Goal: Check status: Check status

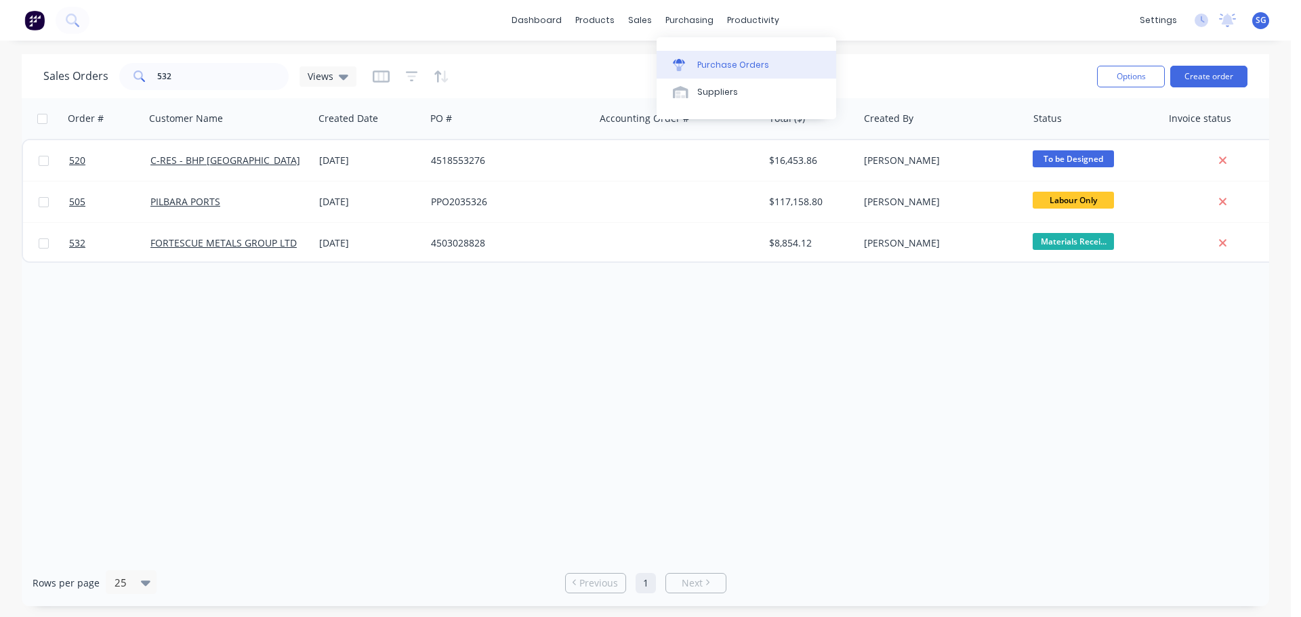
click at [697, 61] on div "Purchase Orders" at bounding box center [733, 65] width 72 height 12
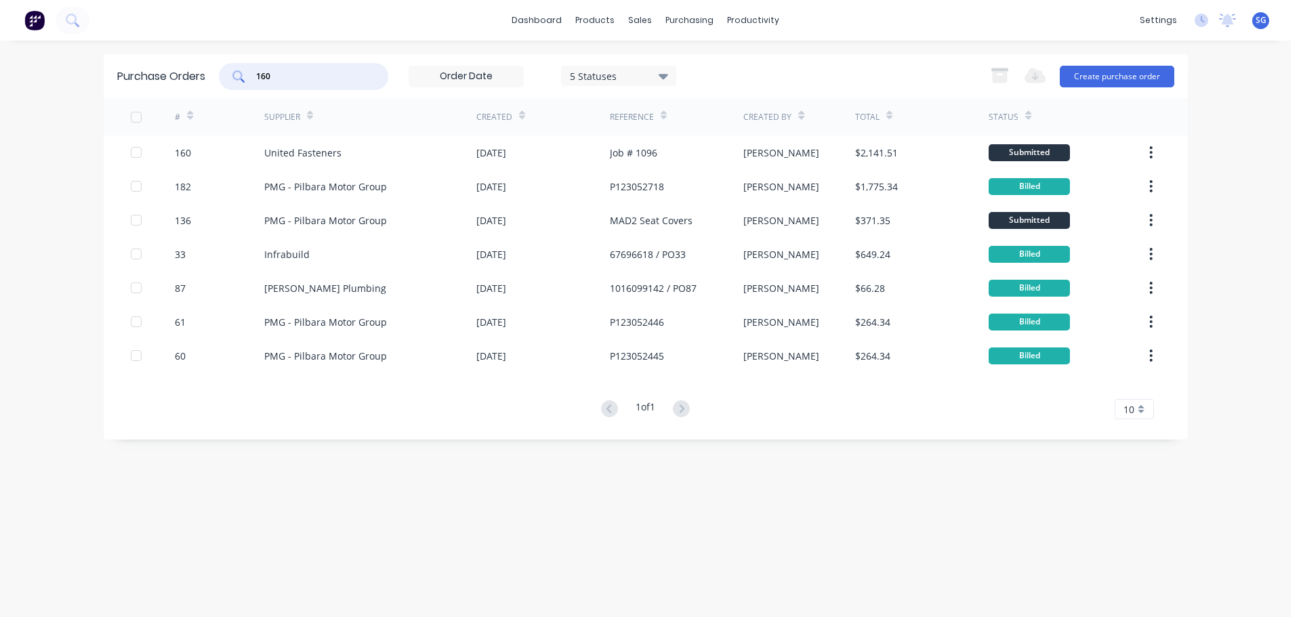
click at [289, 79] on input "160" at bounding box center [311, 77] width 112 height 14
type input "1"
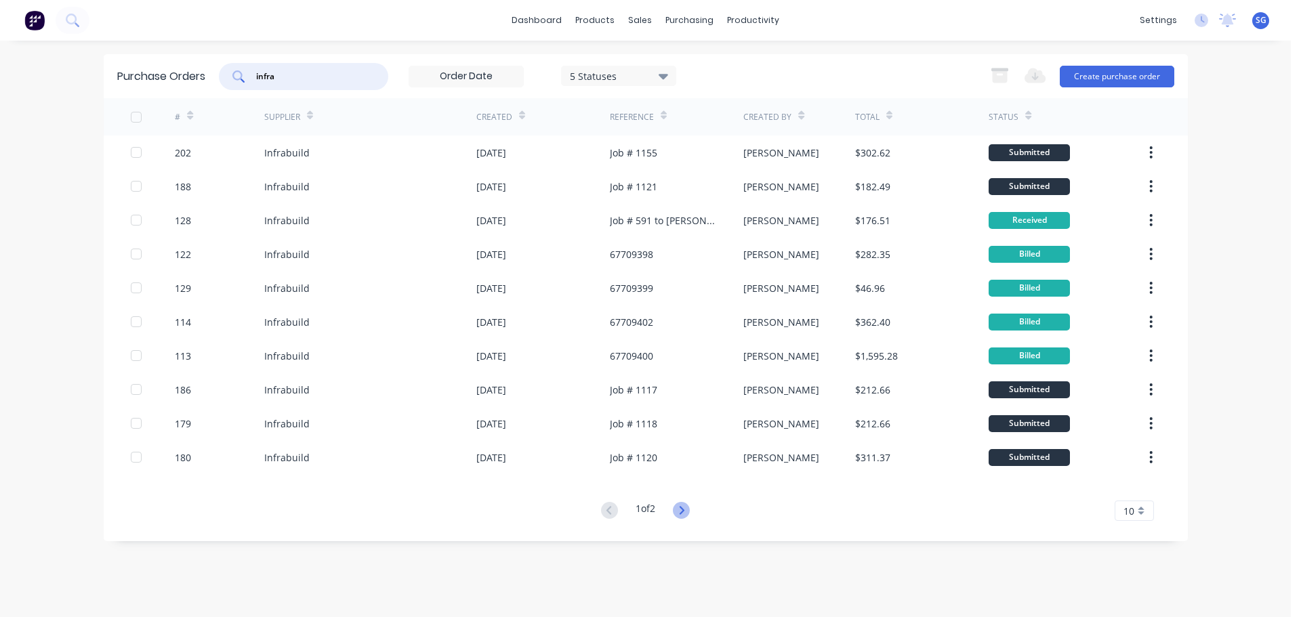
type input "infra"
click at [678, 508] on icon at bounding box center [681, 510] width 17 height 17
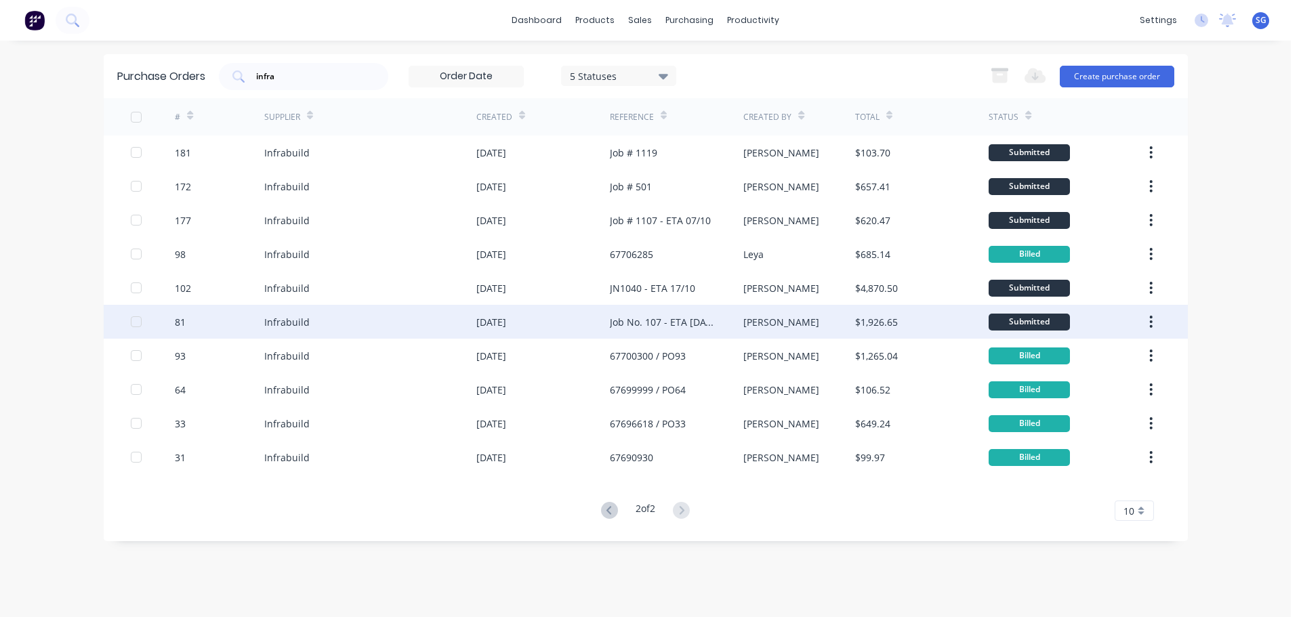
click at [290, 324] on div "Infrabuild" at bounding box center [286, 322] width 45 height 14
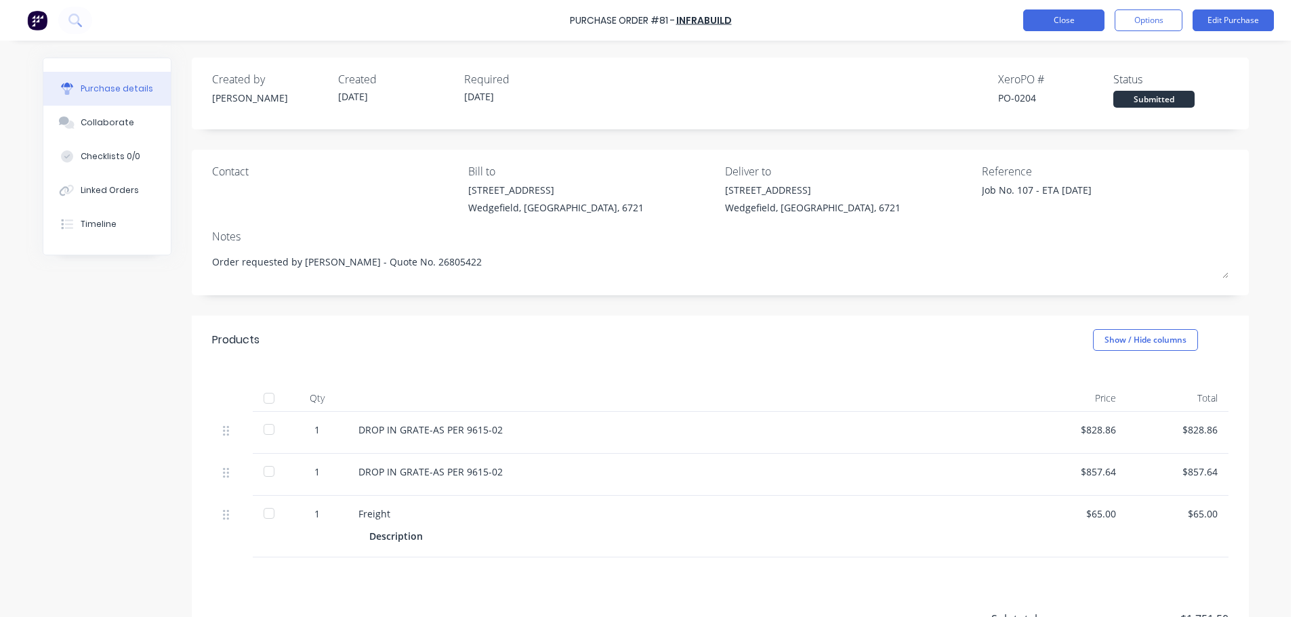
click at [1043, 18] on button "Close" at bounding box center [1063, 20] width 81 height 22
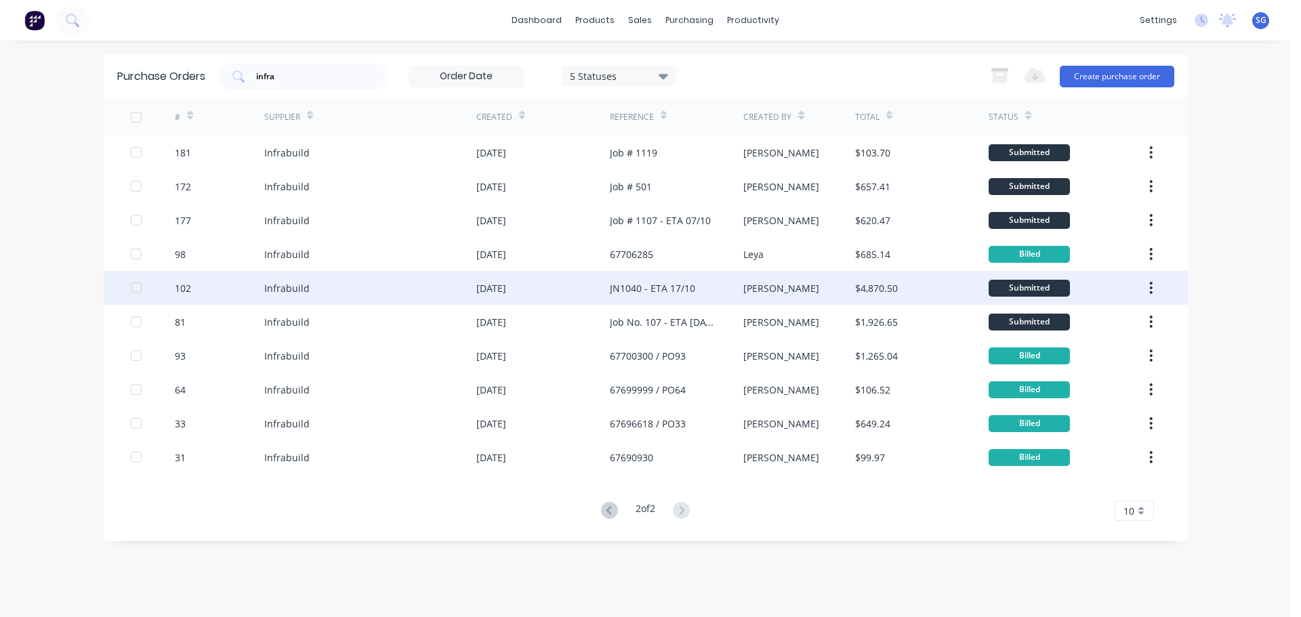
click at [485, 293] on div "[DATE]" at bounding box center [491, 288] width 30 height 14
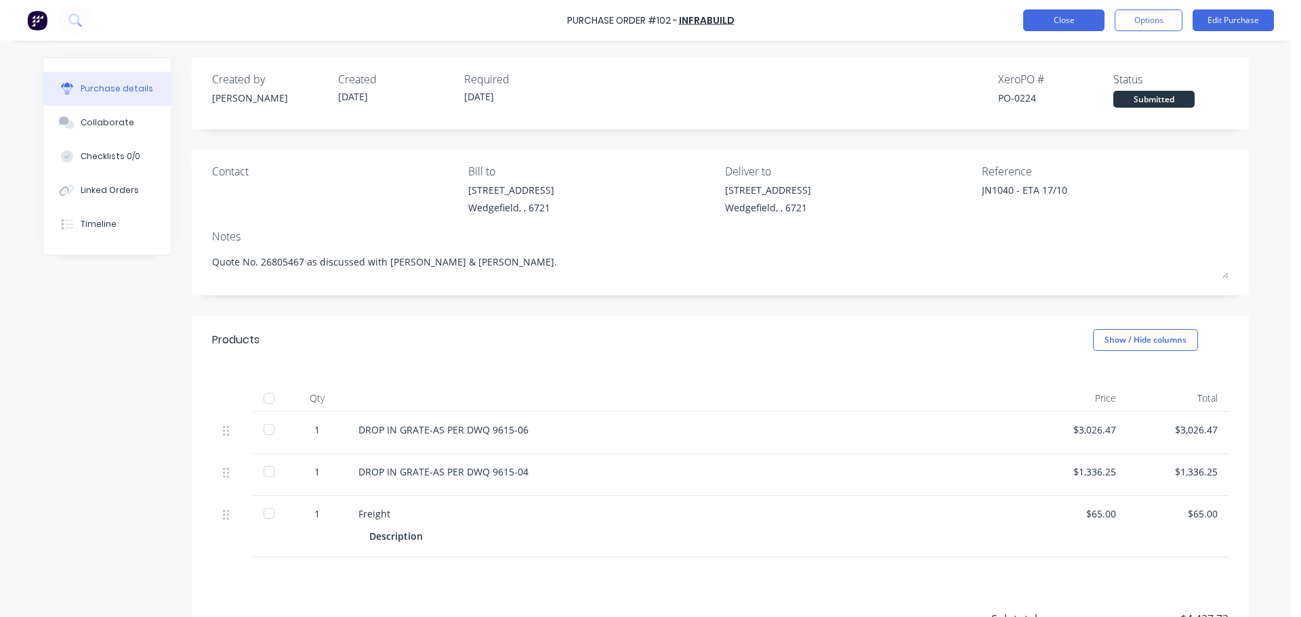
click at [1063, 23] on button "Close" at bounding box center [1063, 20] width 81 height 22
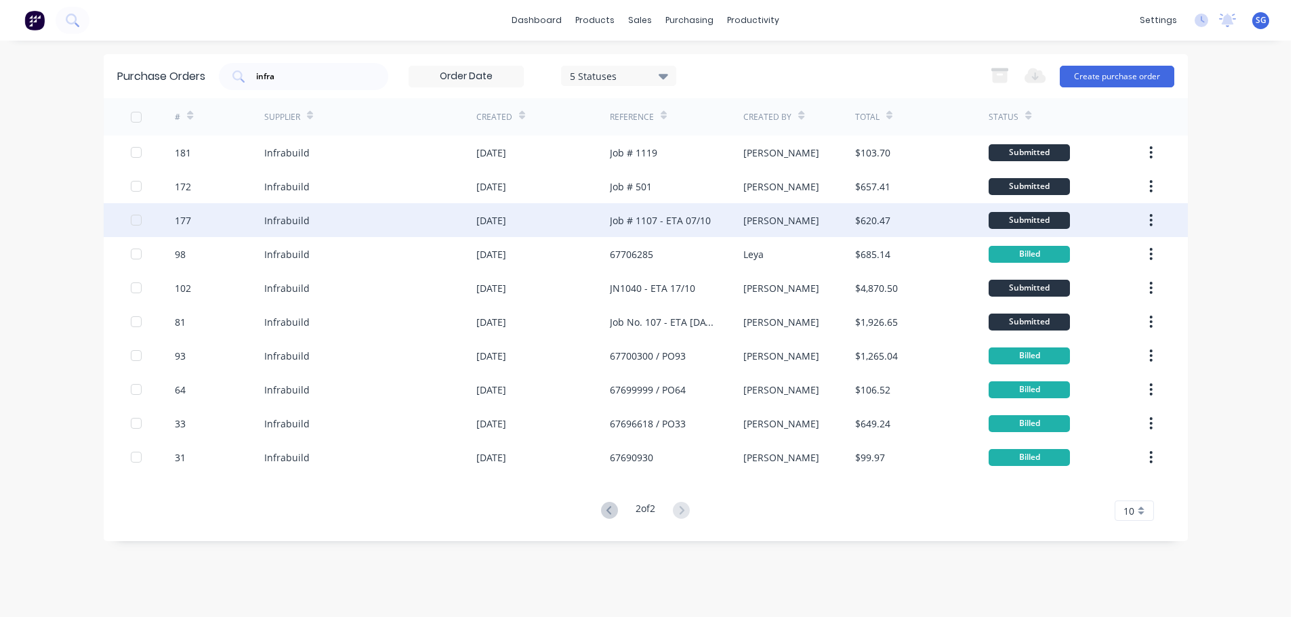
click at [485, 222] on div "[DATE]" at bounding box center [491, 220] width 30 height 14
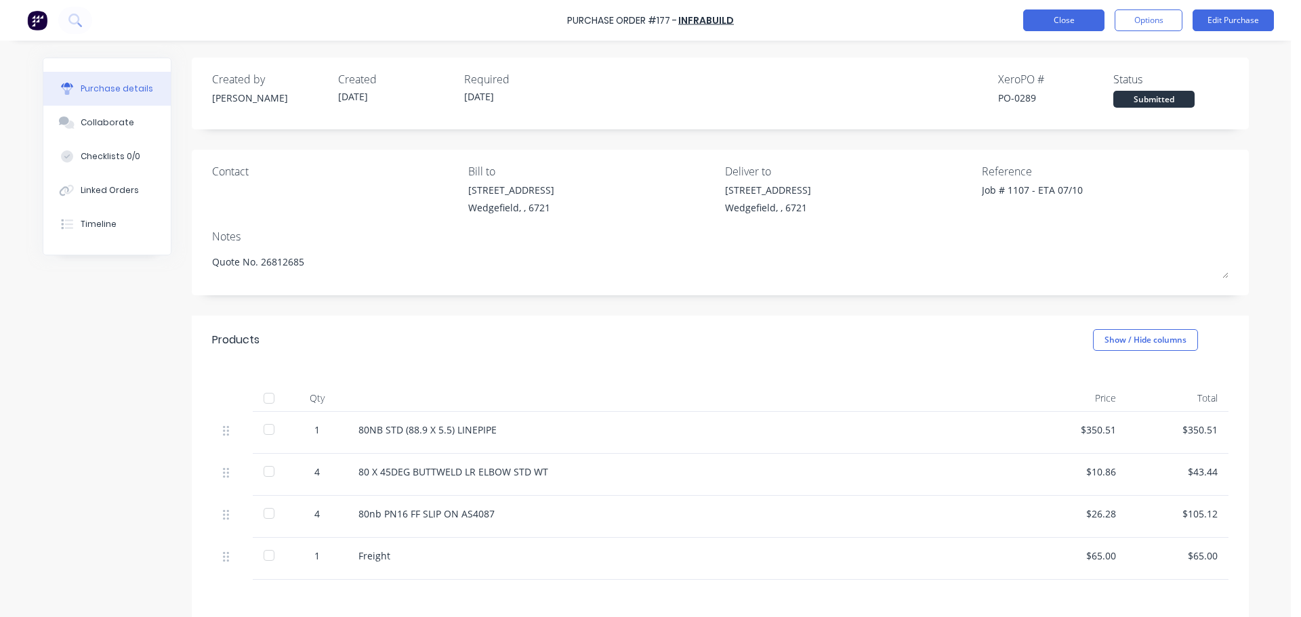
click at [1043, 23] on button "Close" at bounding box center [1063, 20] width 81 height 22
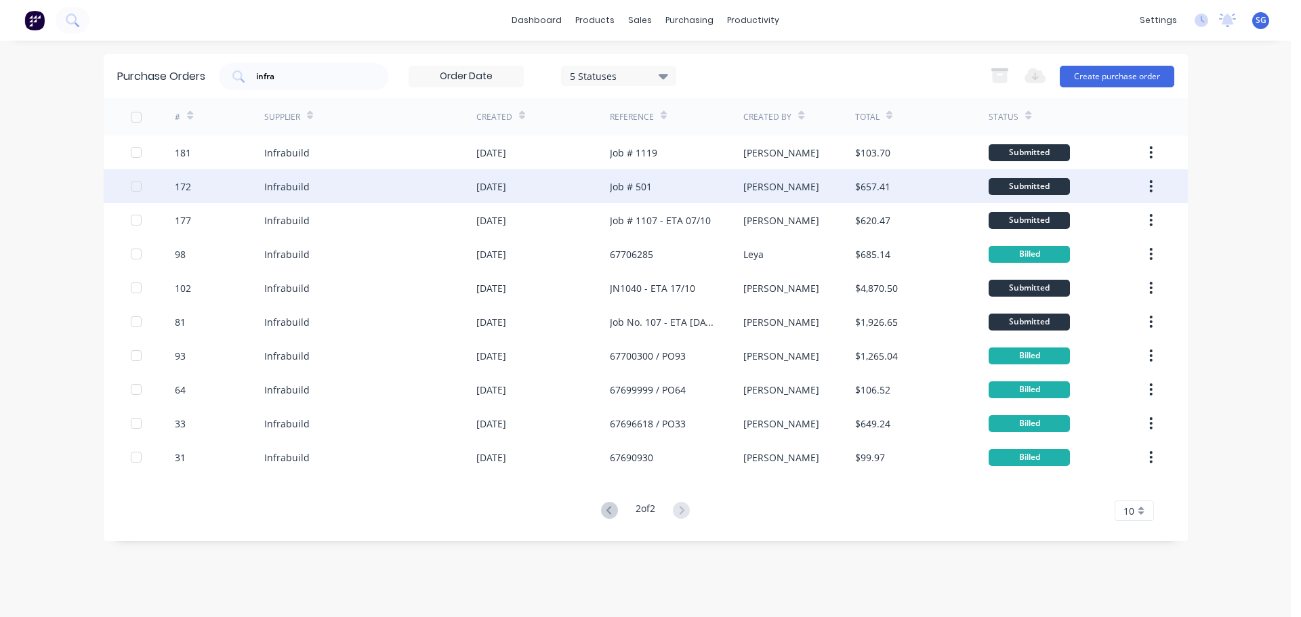
click at [283, 193] on div "Infrabuild" at bounding box center [286, 187] width 45 height 14
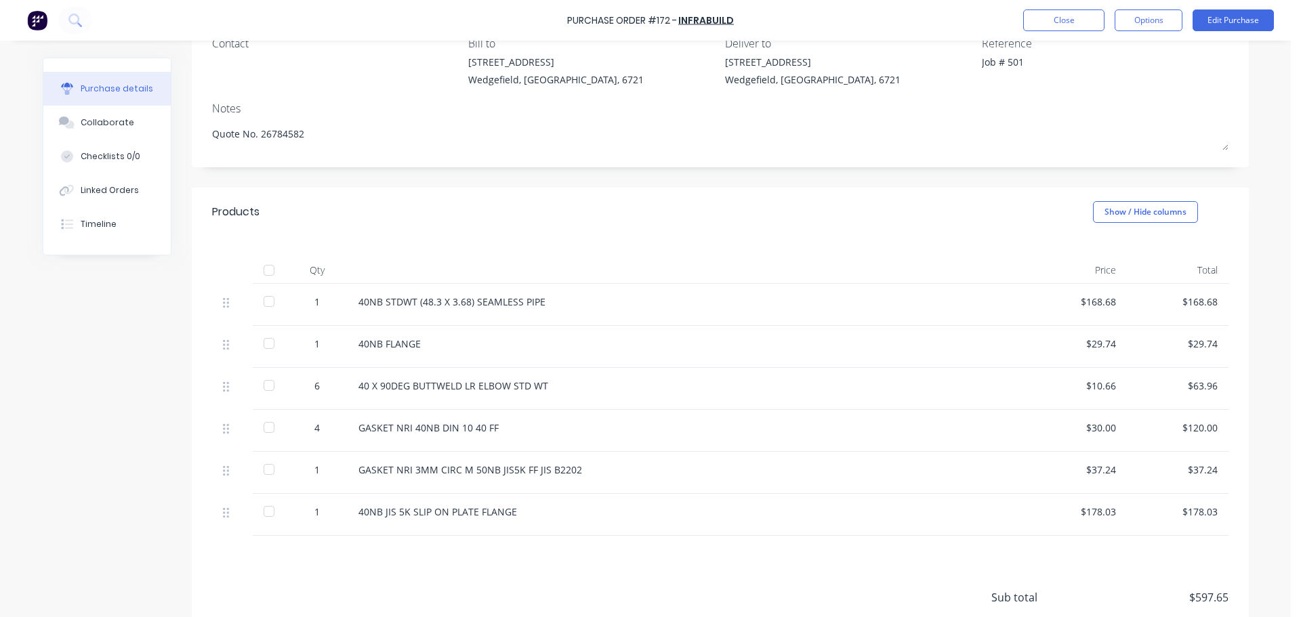
scroll to position [136, 0]
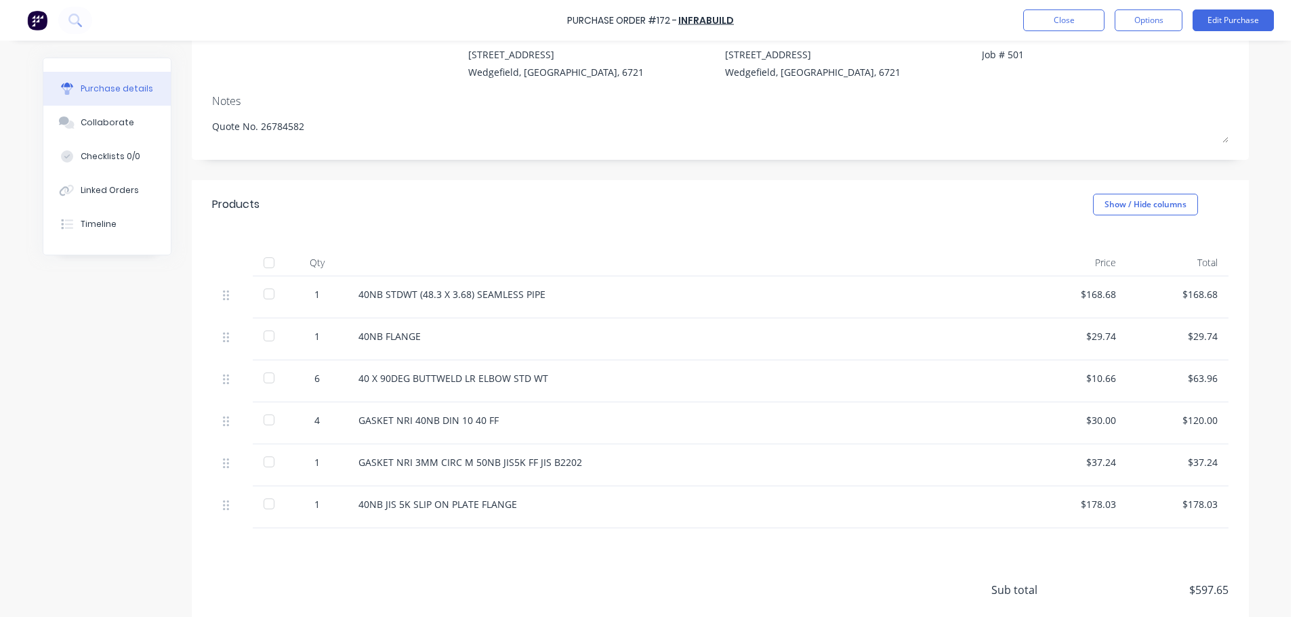
click at [260, 297] on div at bounding box center [268, 294] width 27 height 27
click at [264, 340] on div at bounding box center [268, 336] width 27 height 27
click at [263, 384] on div at bounding box center [268, 378] width 27 height 27
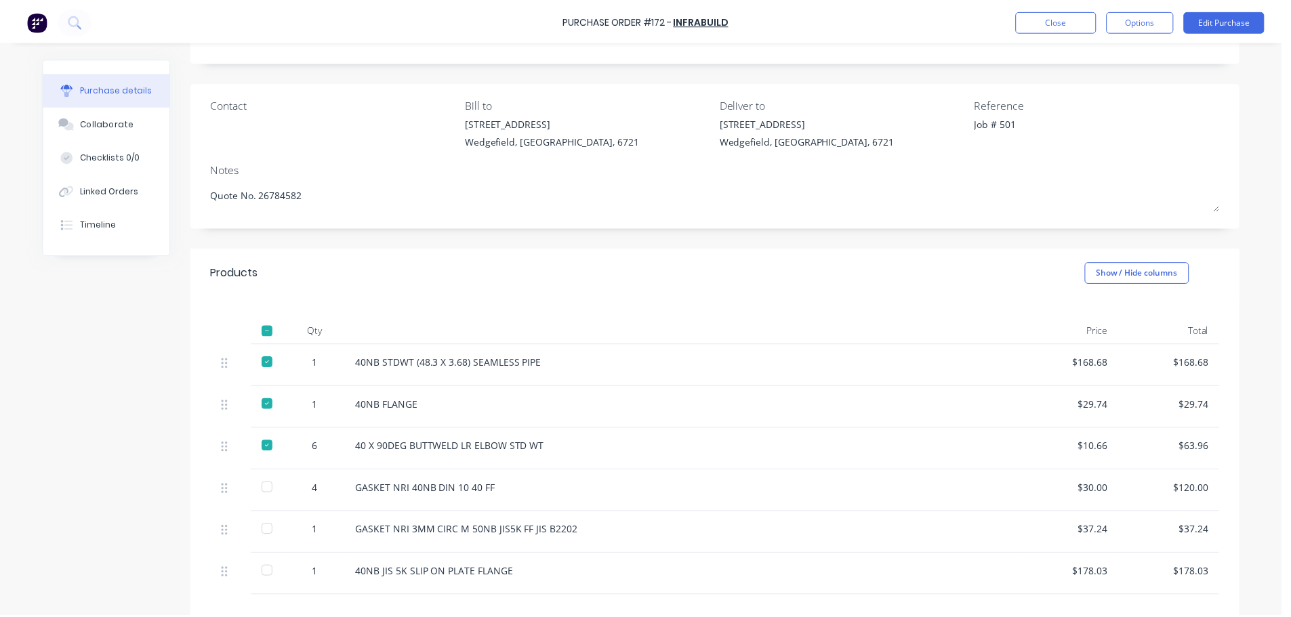
scroll to position [0, 0]
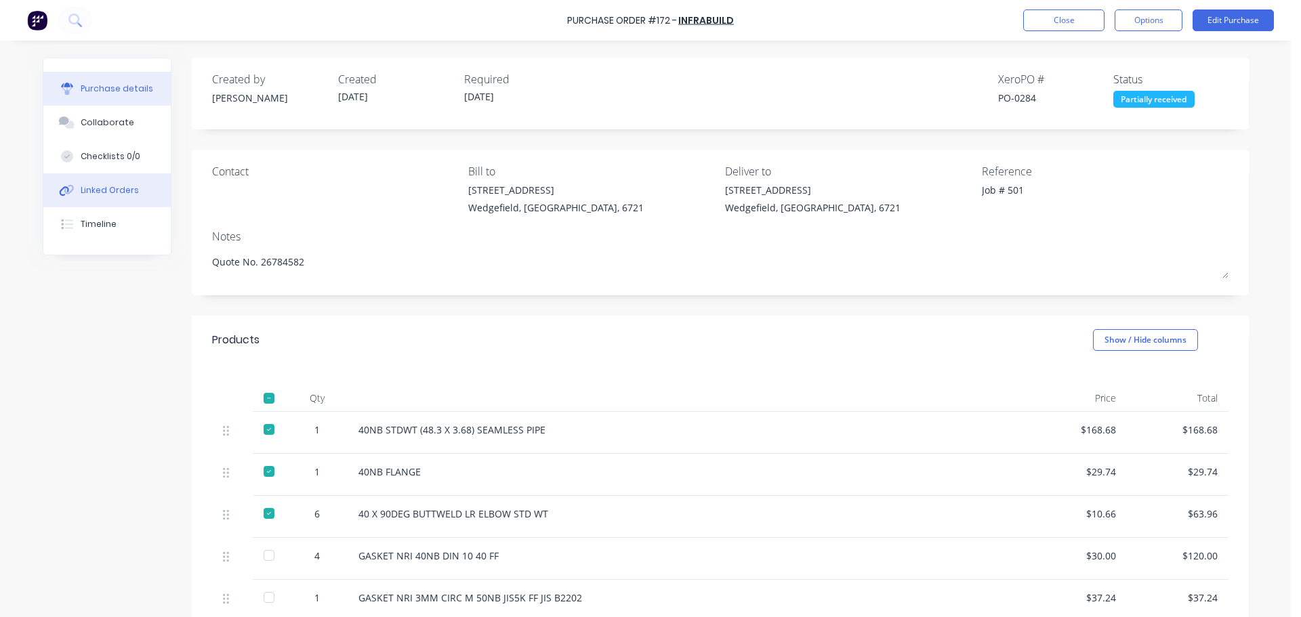
click at [81, 194] on div "Linked Orders" at bounding box center [110, 190] width 58 height 12
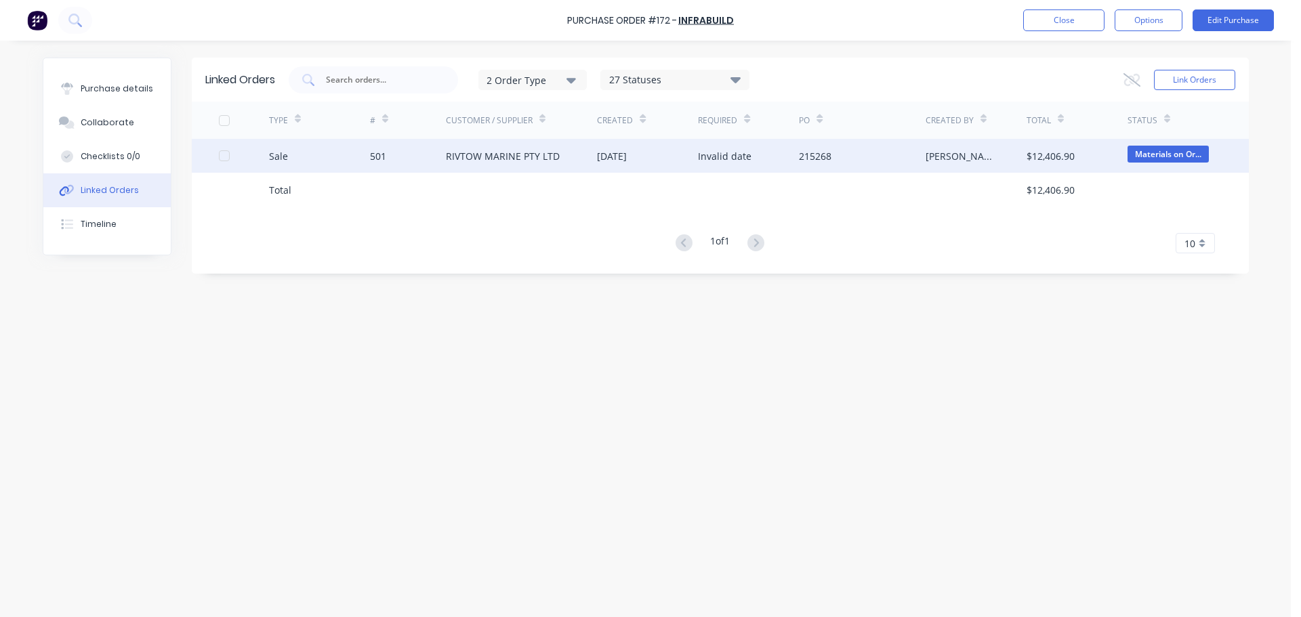
click at [380, 157] on div "501" at bounding box center [378, 156] width 16 height 14
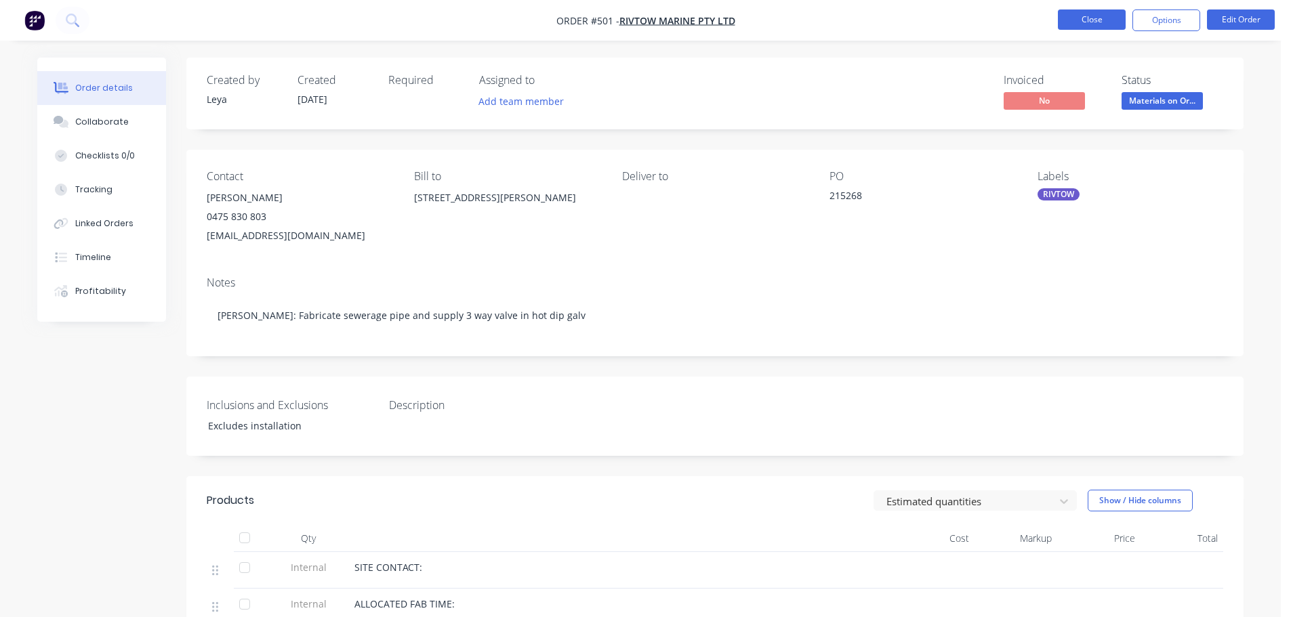
click at [1077, 19] on button "Close" at bounding box center [1092, 19] width 68 height 20
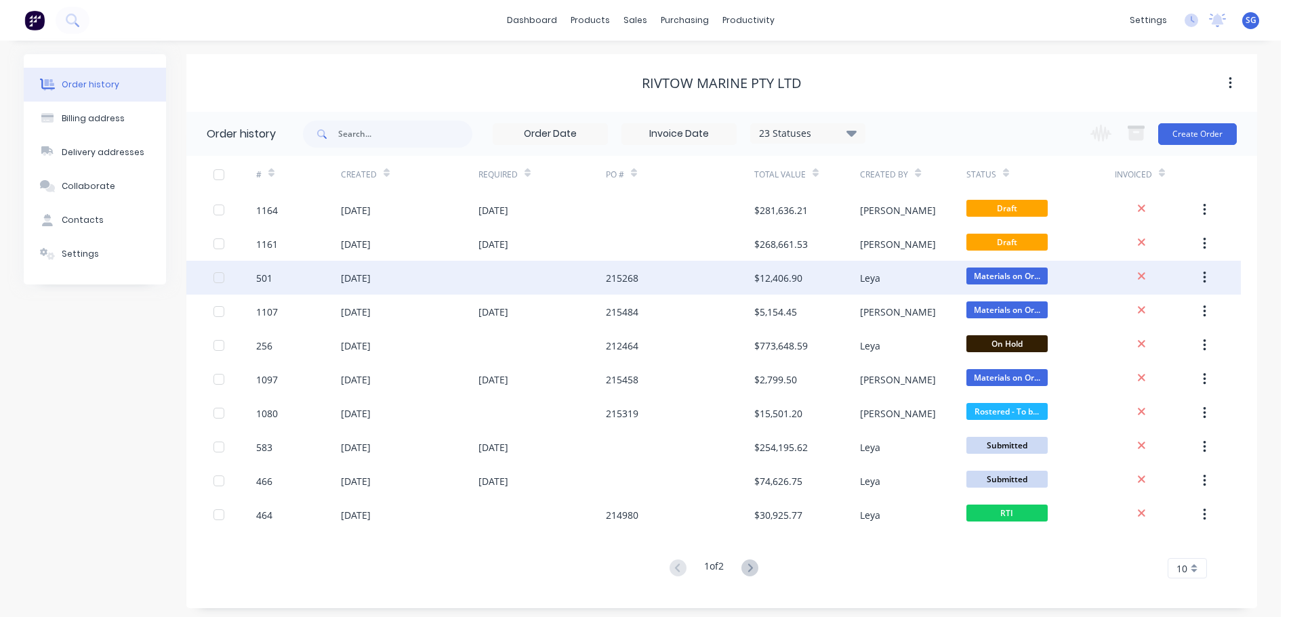
click at [270, 277] on div "501" at bounding box center [264, 278] width 16 height 14
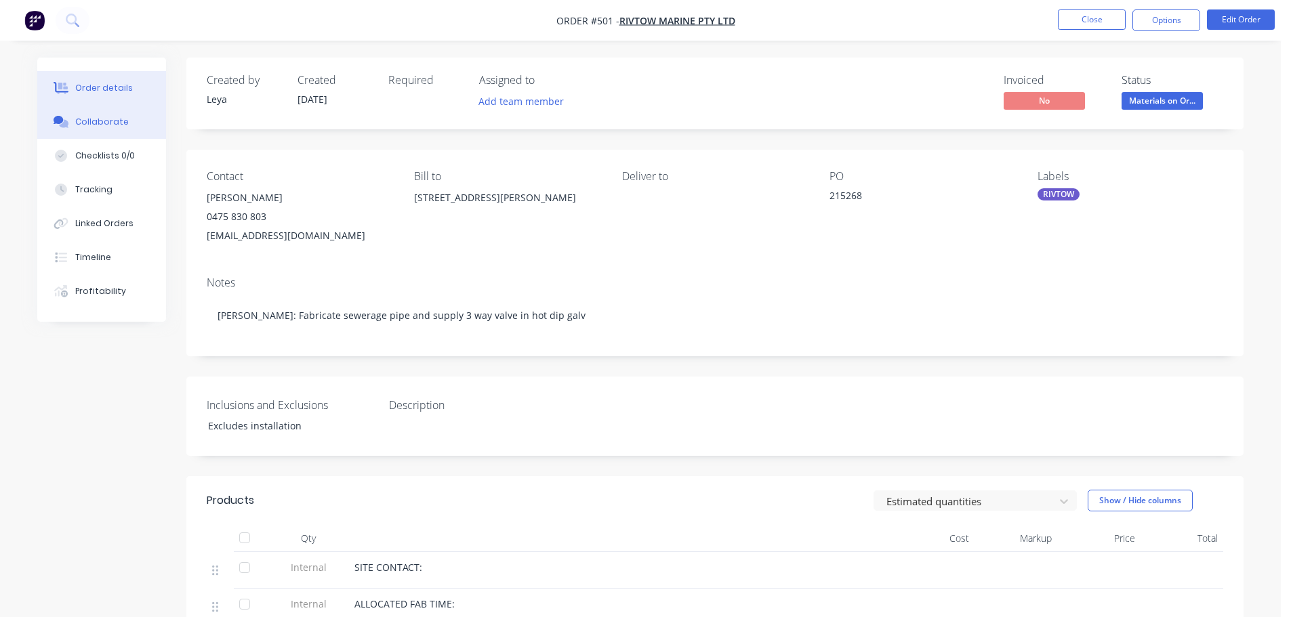
click at [97, 120] on div "Collaborate" at bounding box center [102, 122] width 54 height 12
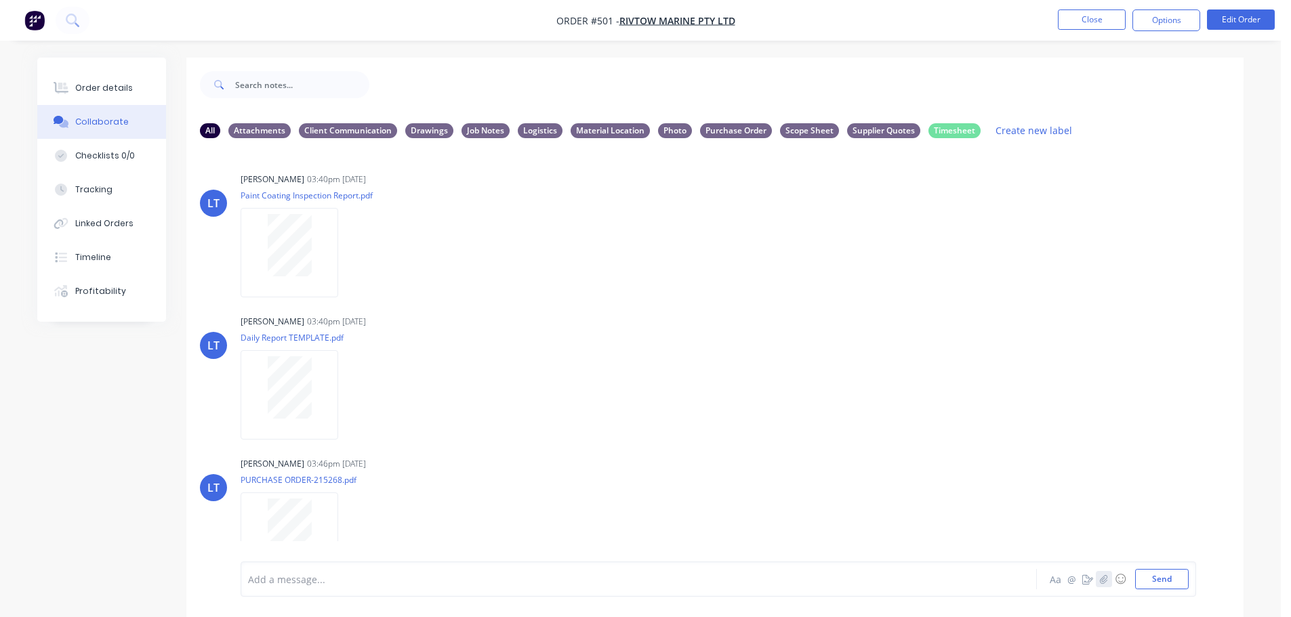
click at [1103, 582] on icon "button" at bounding box center [1104, 579] width 8 height 9
click at [1159, 575] on button "Send" at bounding box center [1162, 579] width 54 height 20
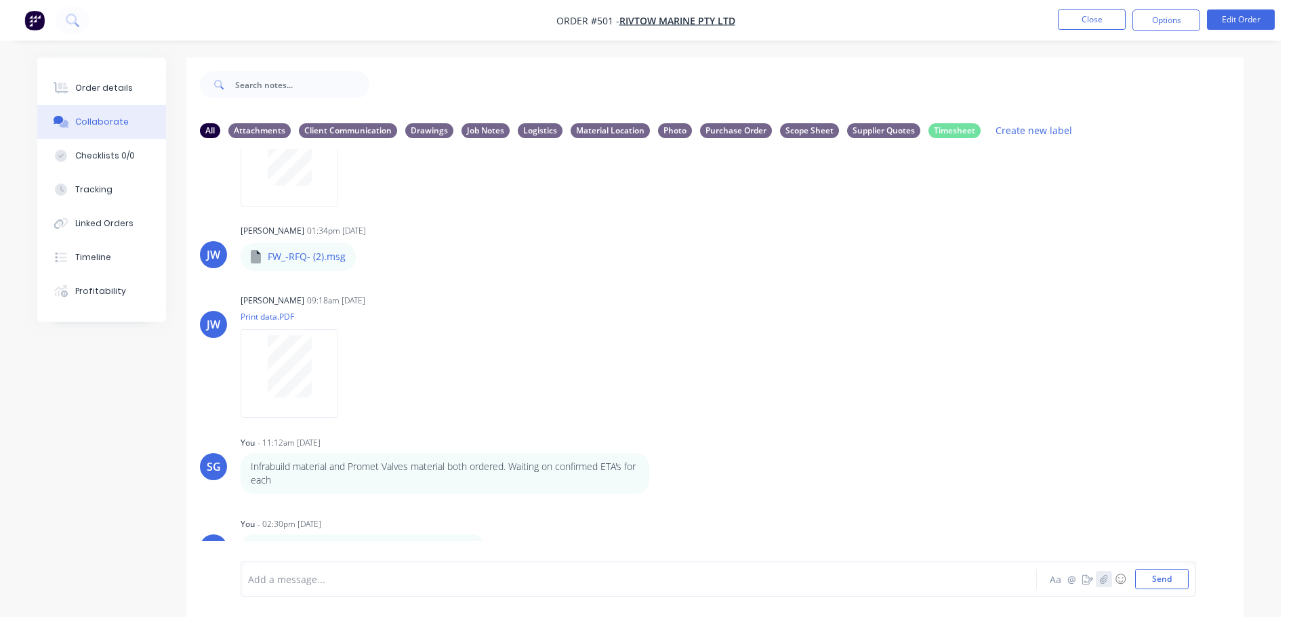
click at [1109, 586] on button "button" at bounding box center [1104, 579] width 16 height 16
click at [1169, 586] on button "Send" at bounding box center [1162, 579] width 54 height 20
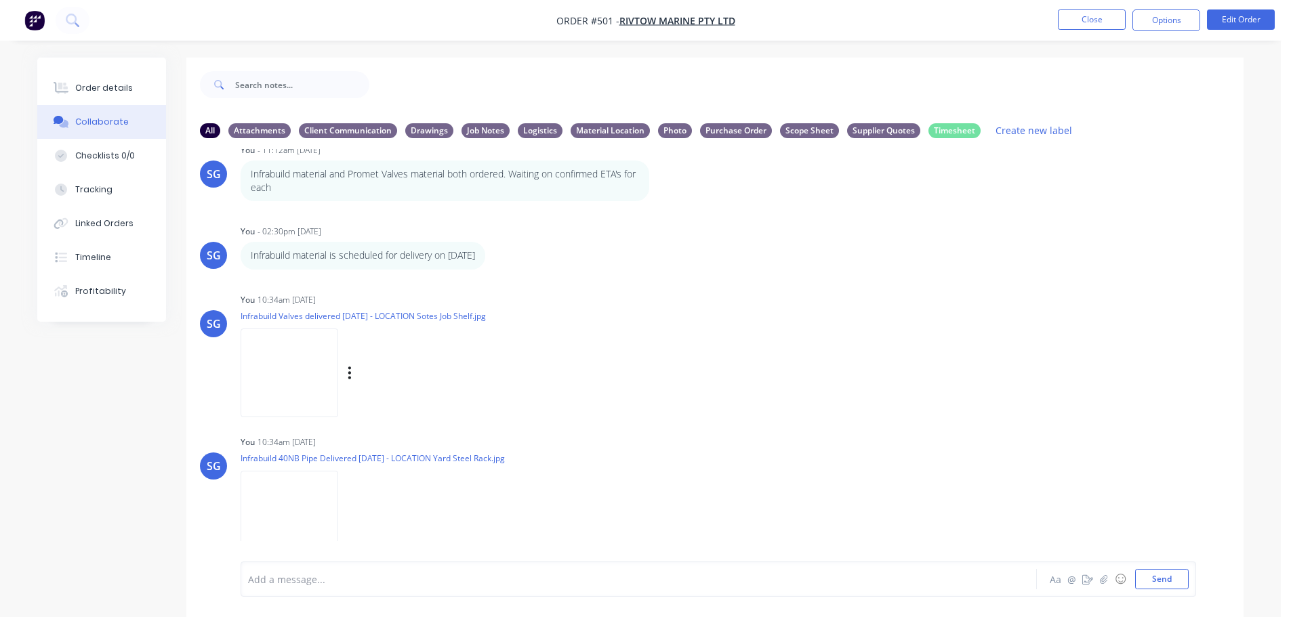
scroll to position [815, 0]
click at [348, 372] on icon "button" at bounding box center [350, 369] width 4 height 16
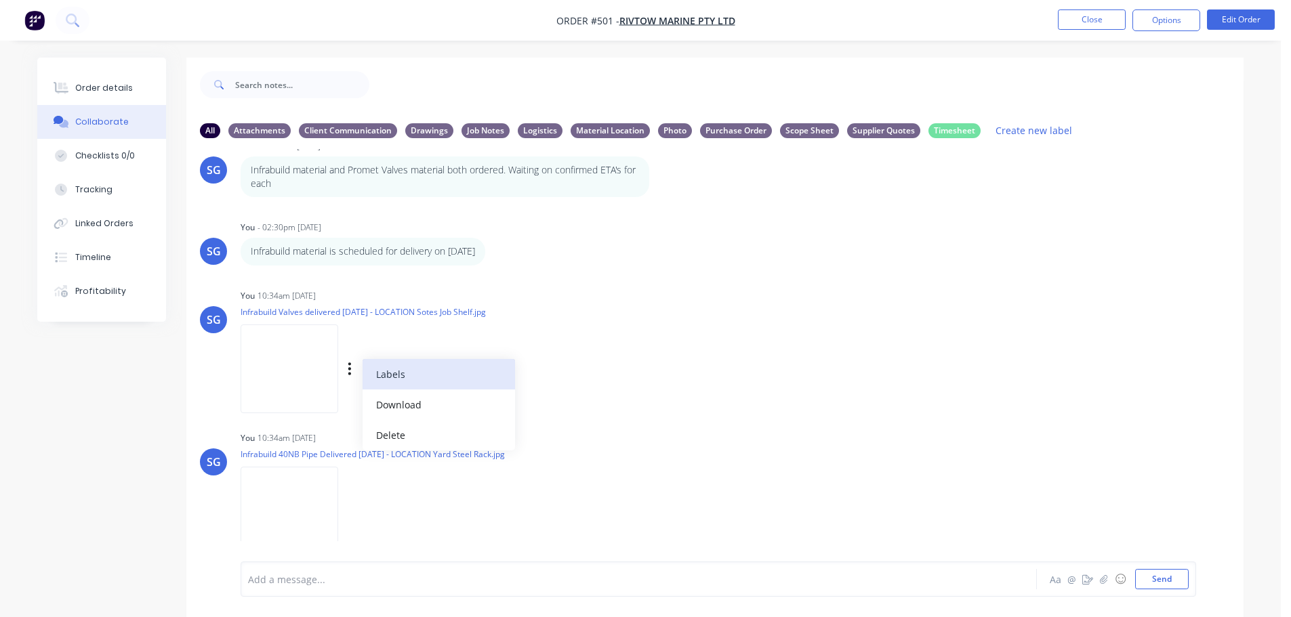
click at [392, 373] on button "Labels" at bounding box center [439, 374] width 152 height 30
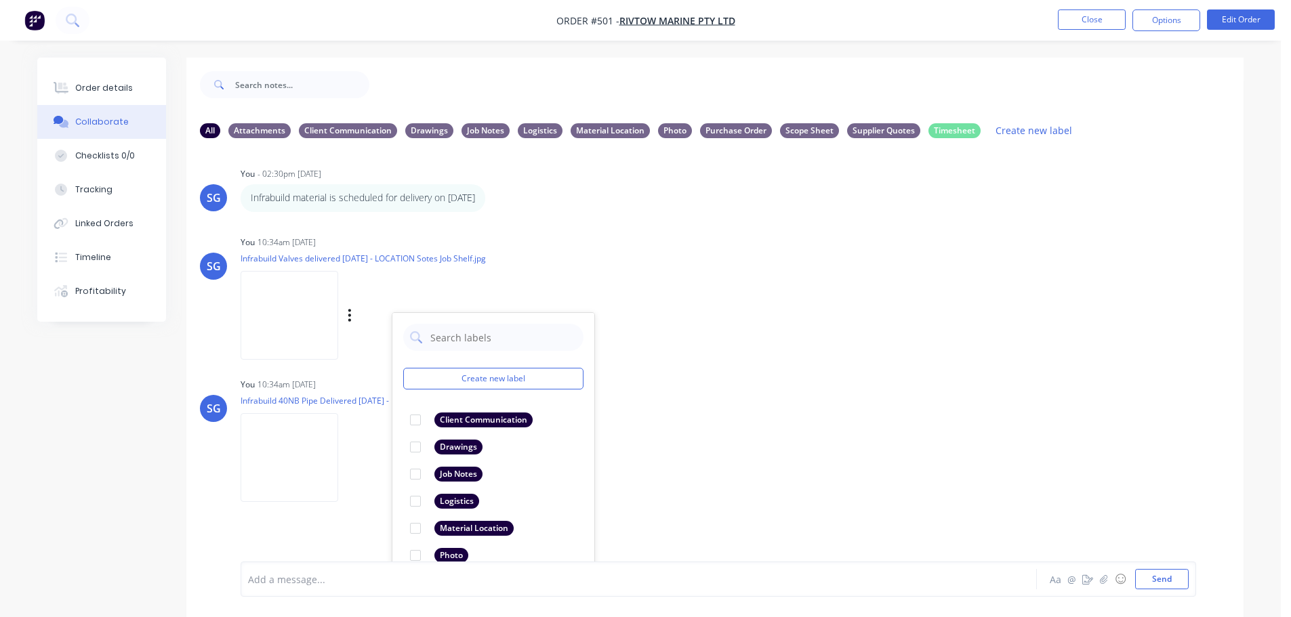
scroll to position [917, 0]
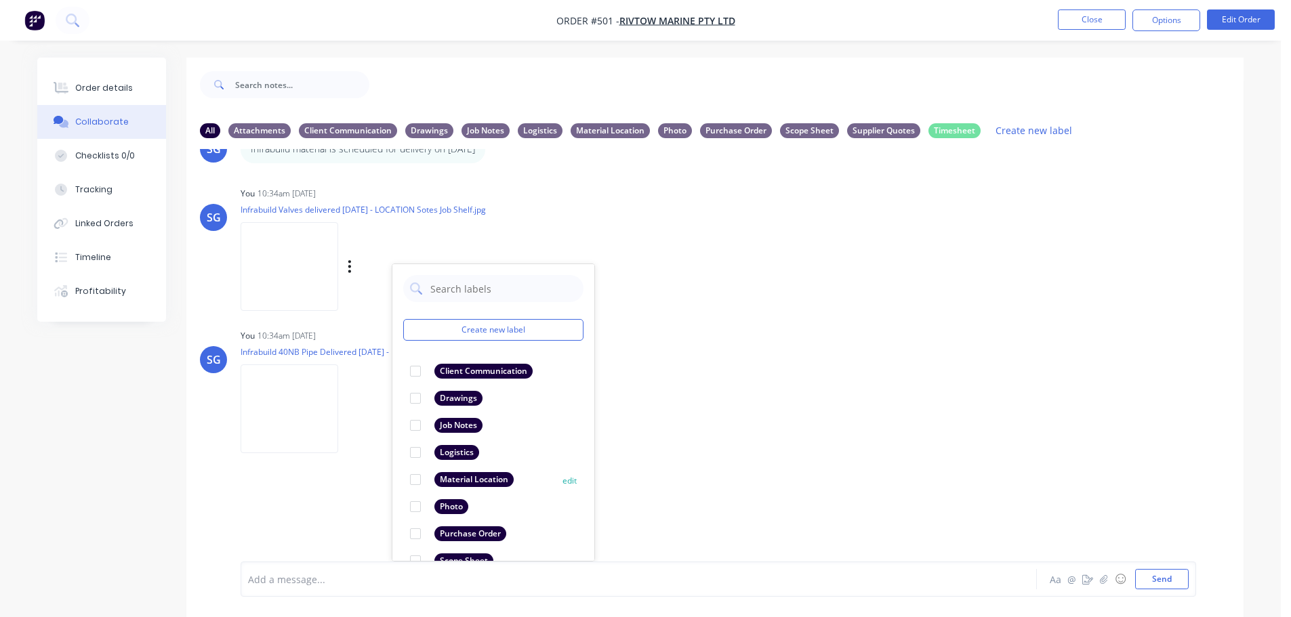
click at [413, 481] on div at bounding box center [415, 479] width 27 height 27
click at [753, 403] on div "SG You 10:34am [DATE] Infrabuild 40NB Pipe Delivered [DATE] - LOCATION Yard Ste…" at bounding box center [714, 387] width 1057 height 122
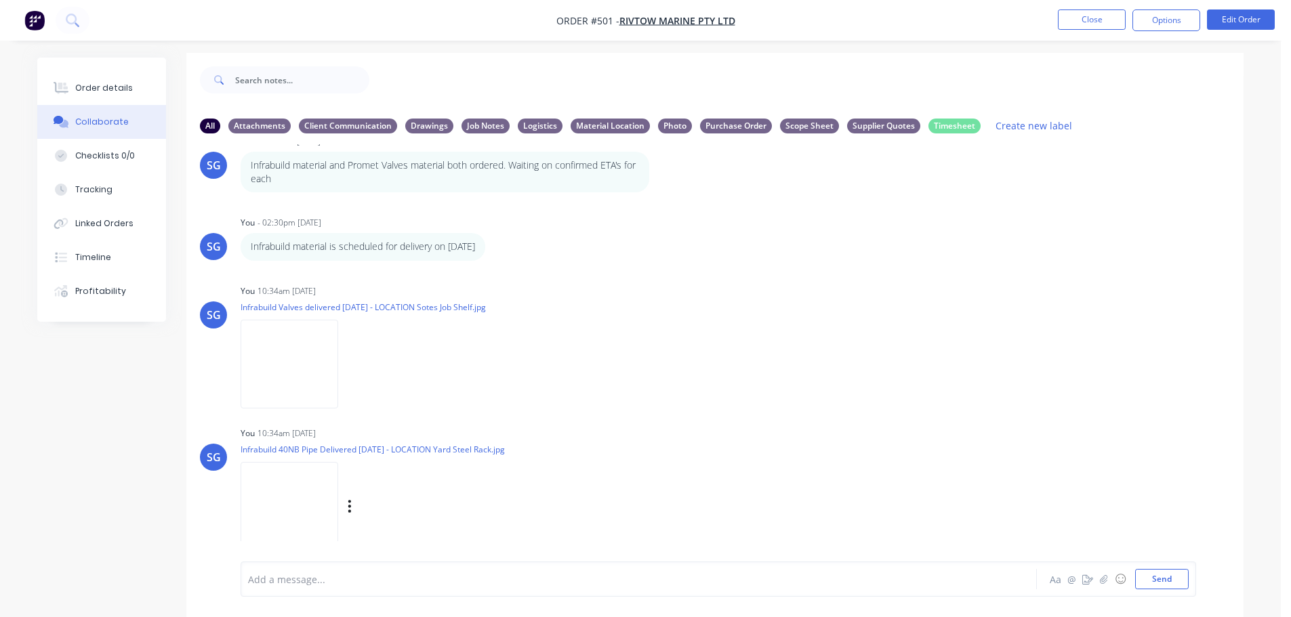
scroll to position [20, 0]
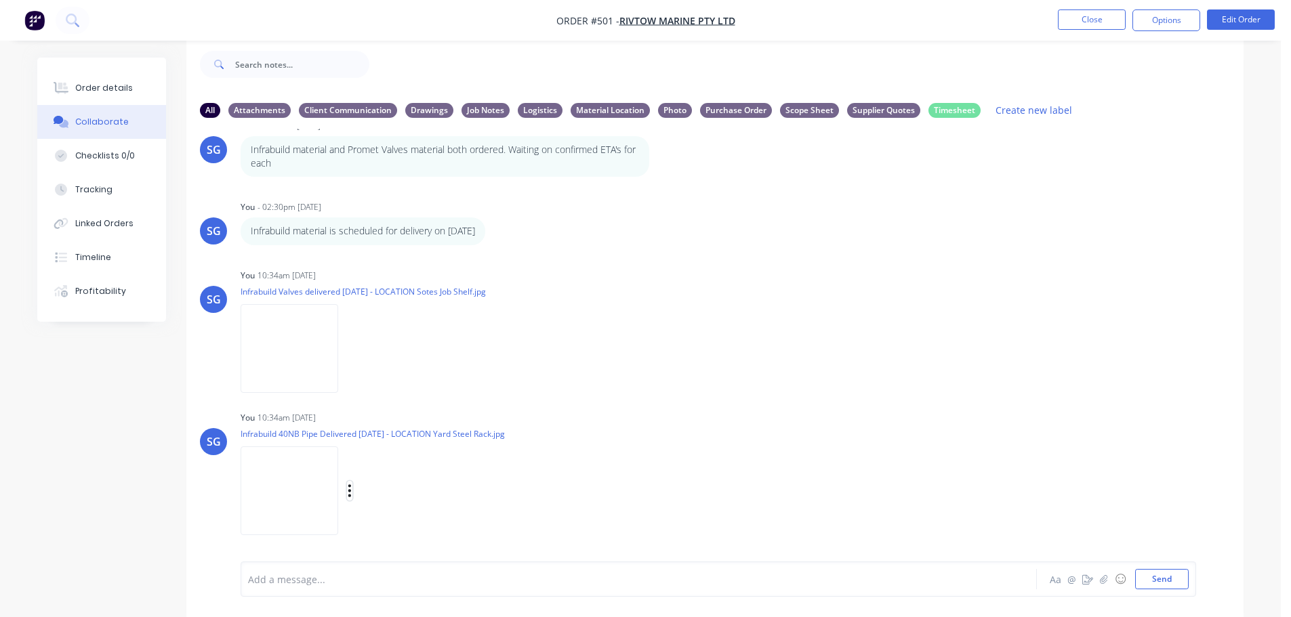
click at [350, 493] on icon "button" at bounding box center [350, 491] width 4 height 16
click at [388, 460] on button "Labels" at bounding box center [439, 462] width 152 height 30
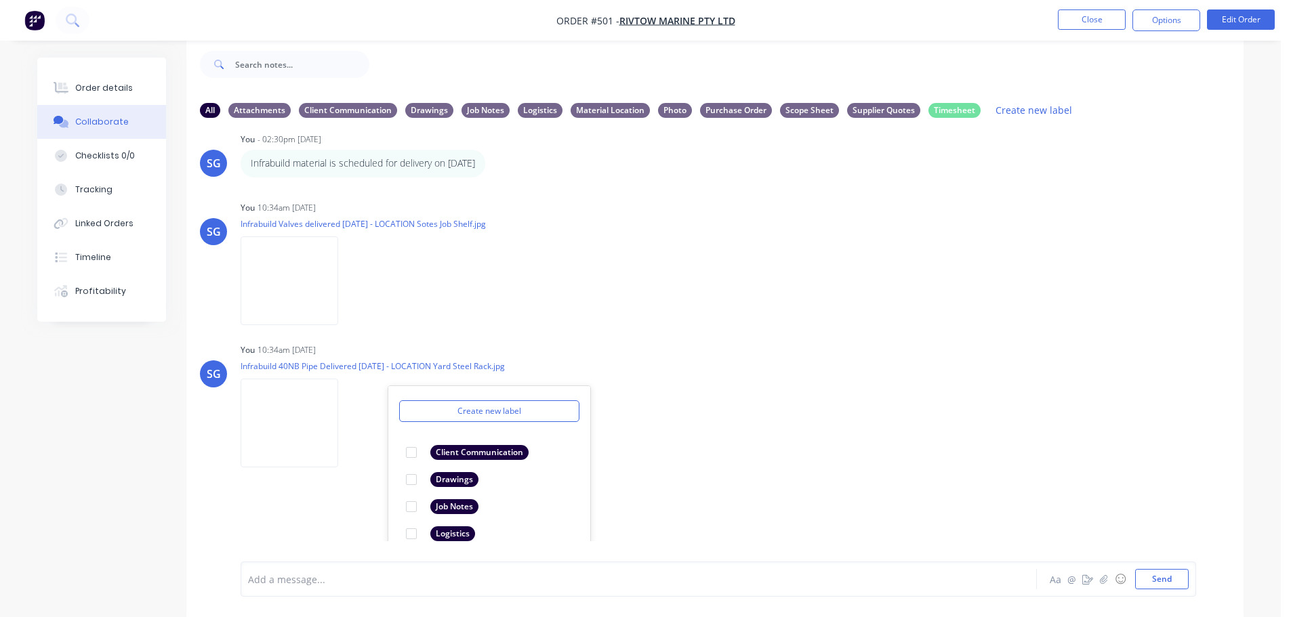
scroll to position [79, 0]
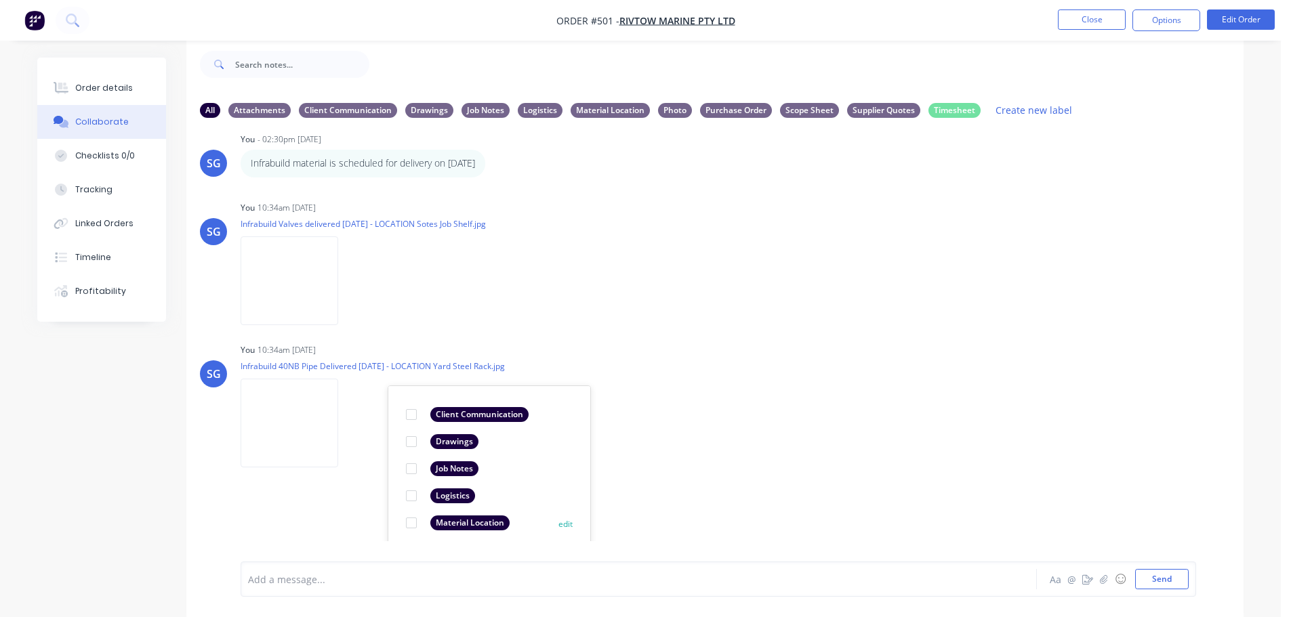
click at [413, 523] on div at bounding box center [411, 523] width 27 height 27
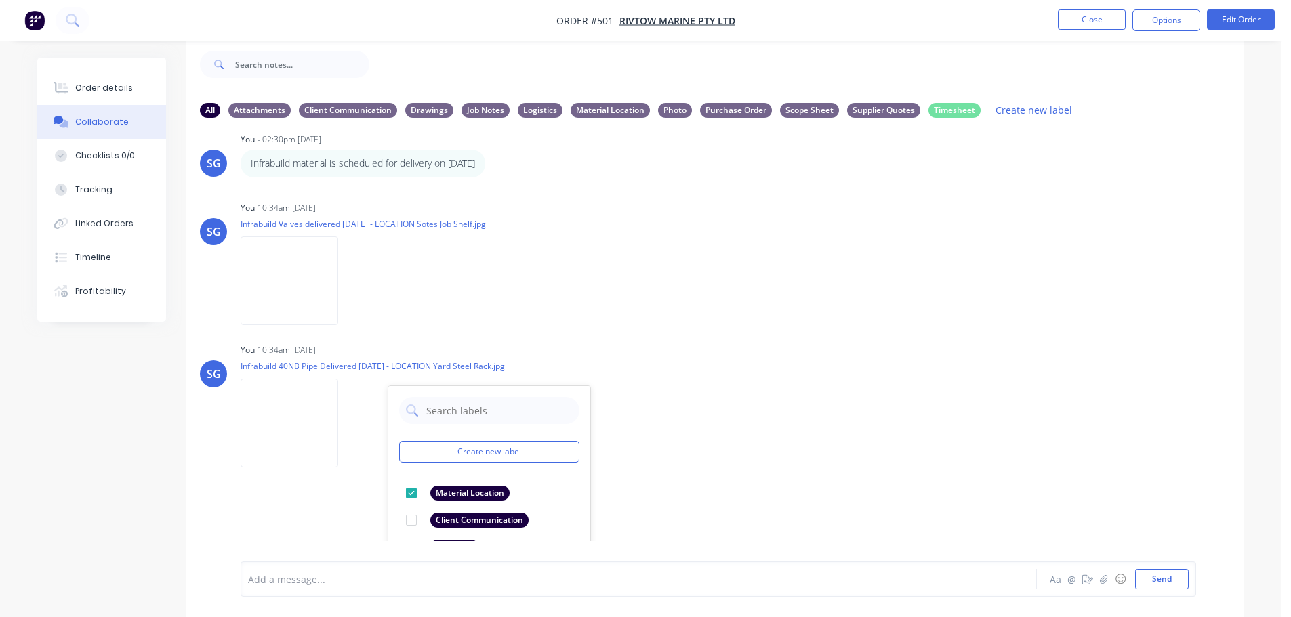
click at [726, 350] on div "SG You 10:34am [DATE] Infrabuild 40NB Pipe Delivered [DATE] - LOCATION Yard Ste…" at bounding box center [714, 401] width 1057 height 122
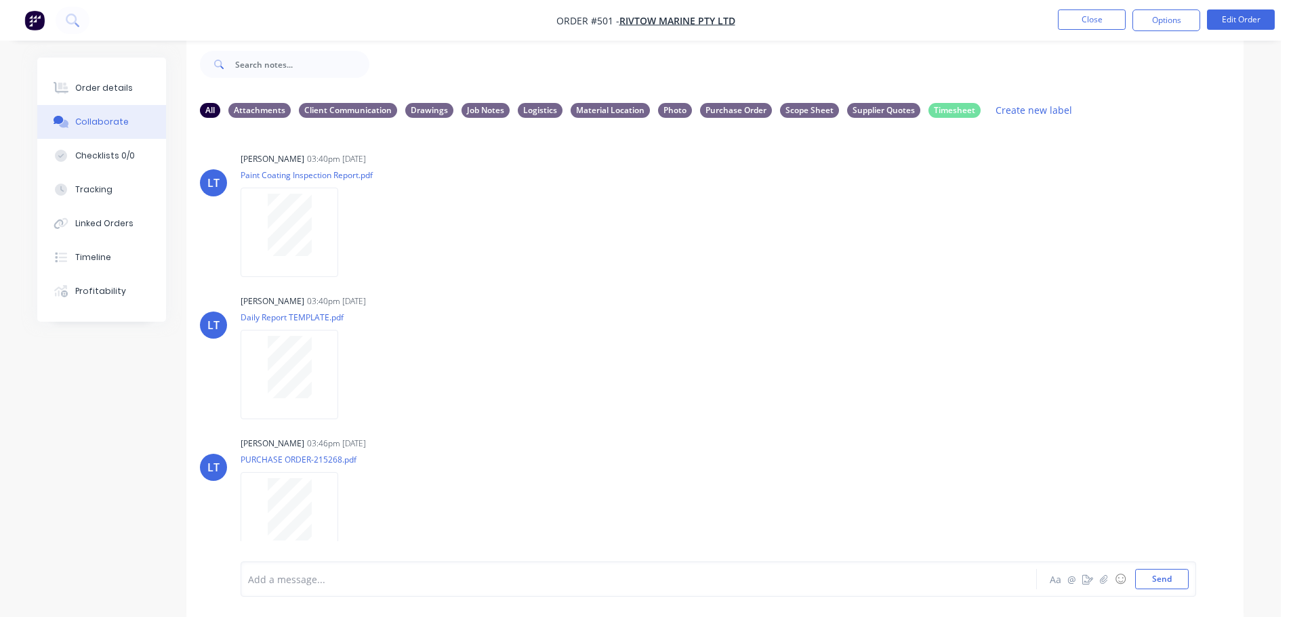
scroll to position [815, 0]
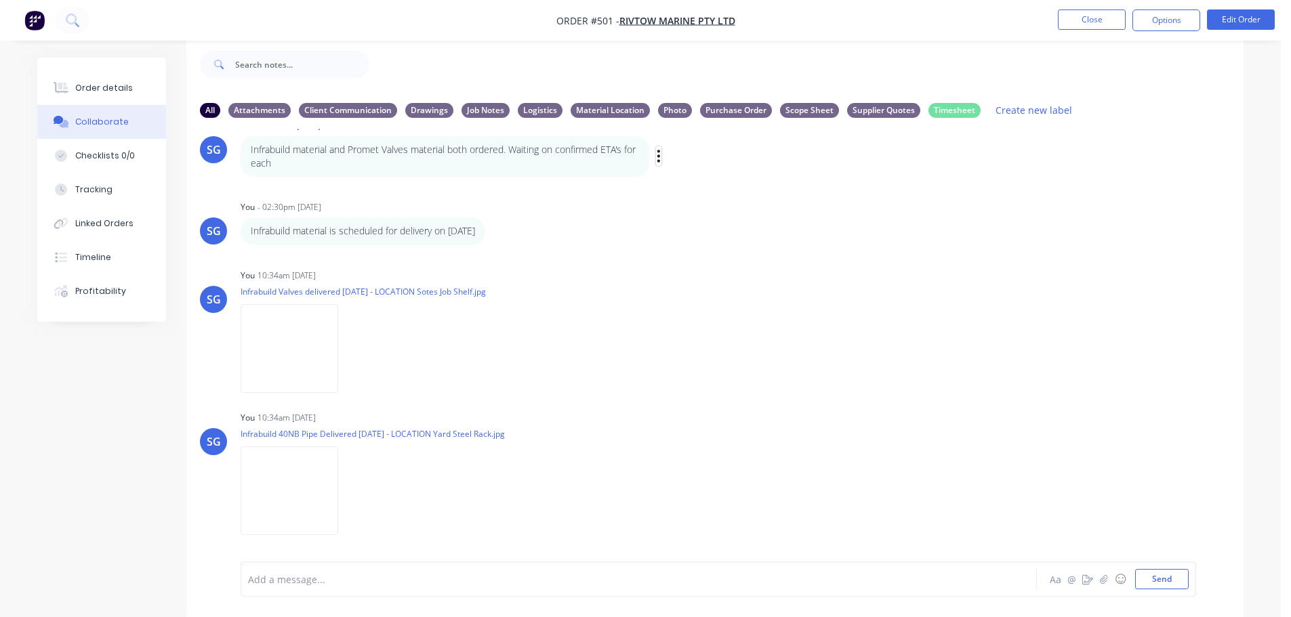
click at [657, 156] on icon "button" at bounding box center [658, 156] width 3 height 12
click at [684, 203] on button "Delete" at bounding box center [707, 203] width 85 height 22
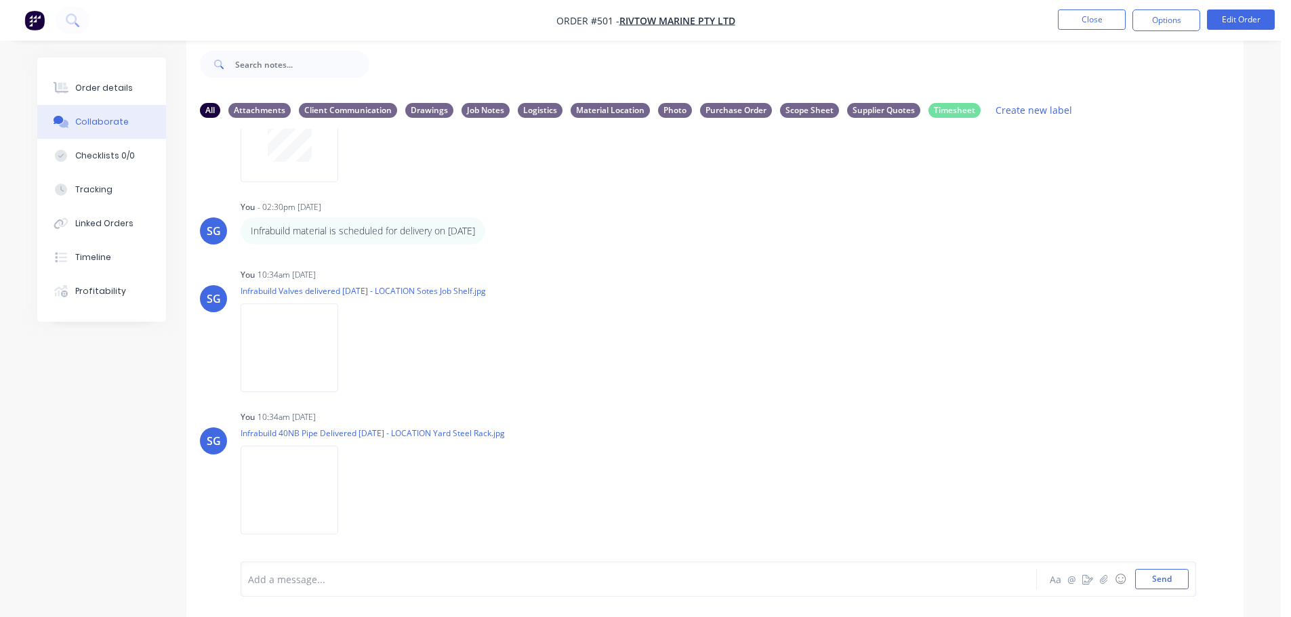
scroll to position [733, 0]
click at [497, 233] on button "button" at bounding box center [494, 232] width 5 height 20
click at [528, 276] on button "Delete" at bounding box center [543, 278] width 85 height 22
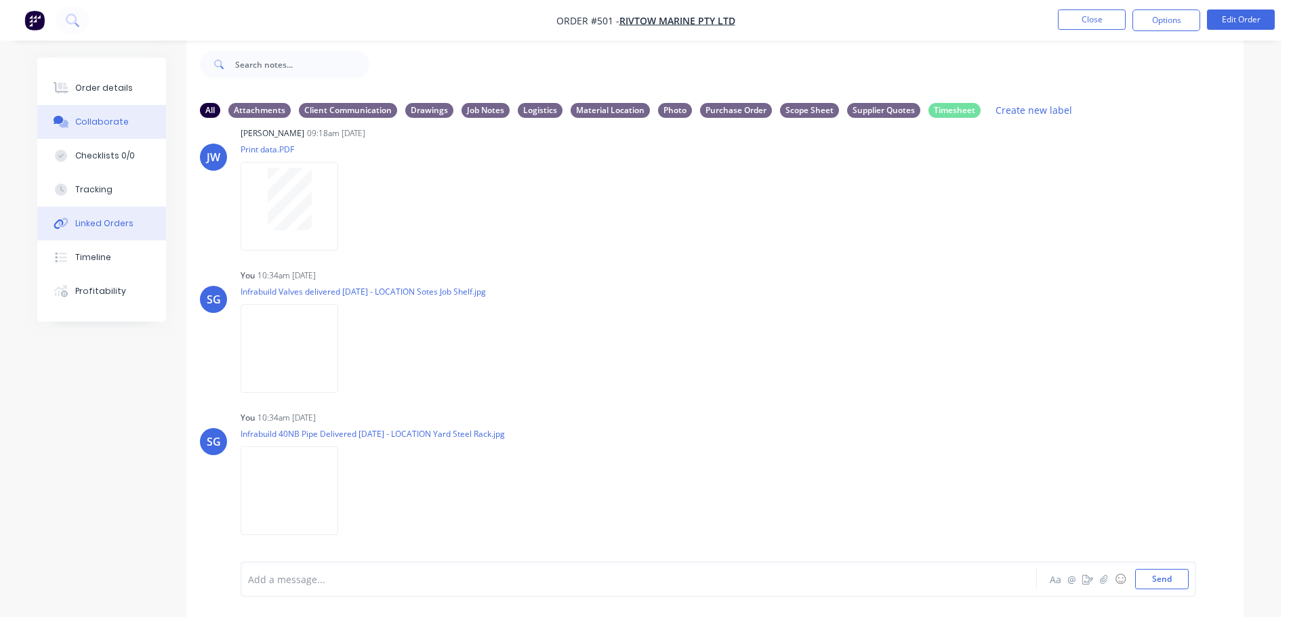
click at [110, 228] on div "Linked Orders" at bounding box center [104, 224] width 58 height 12
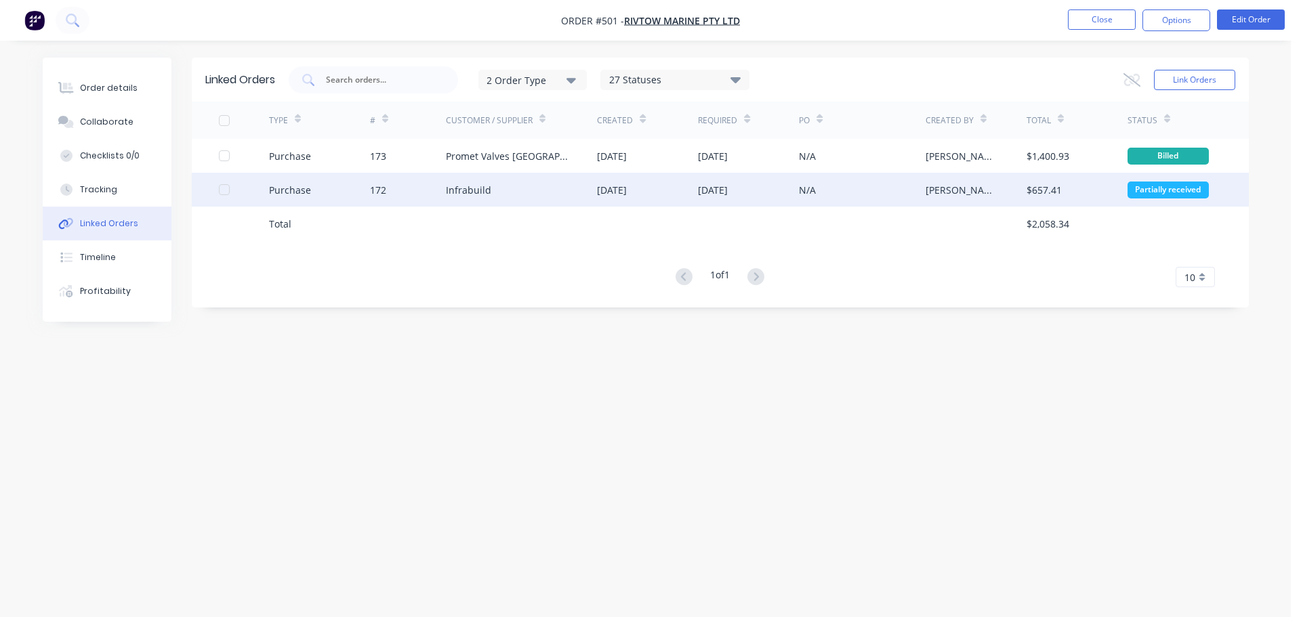
click at [467, 193] on div "Infrabuild" at bounding box center [468, 190] width 45 height 14
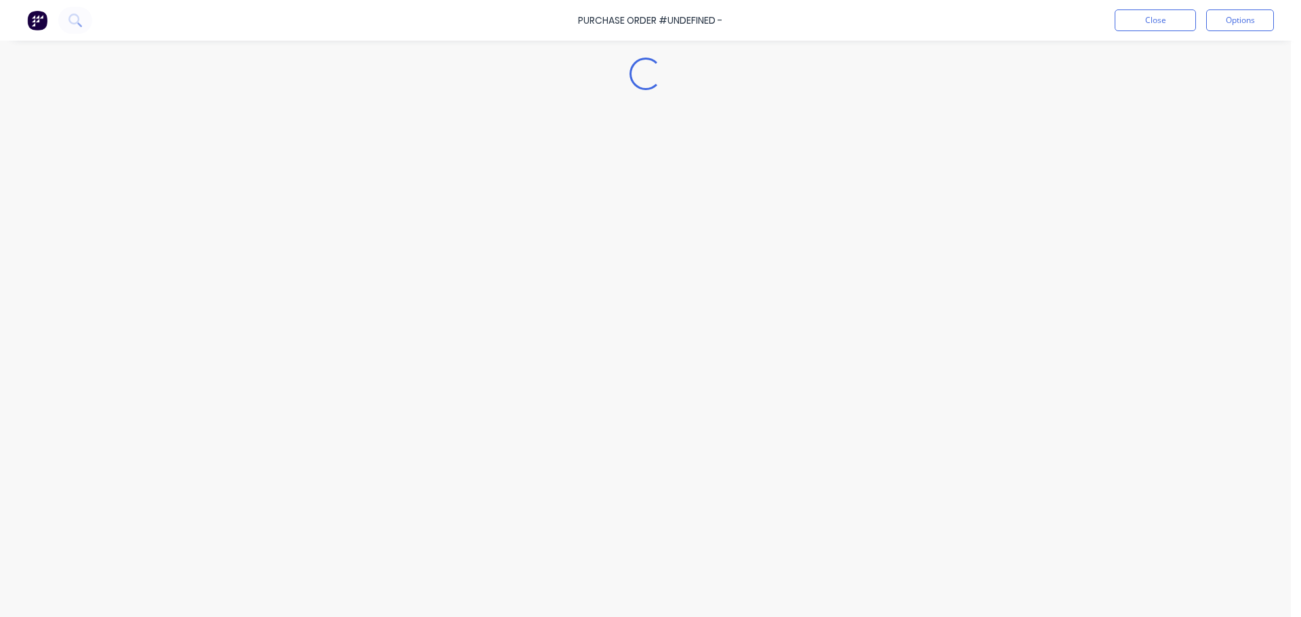
type textarea "x"
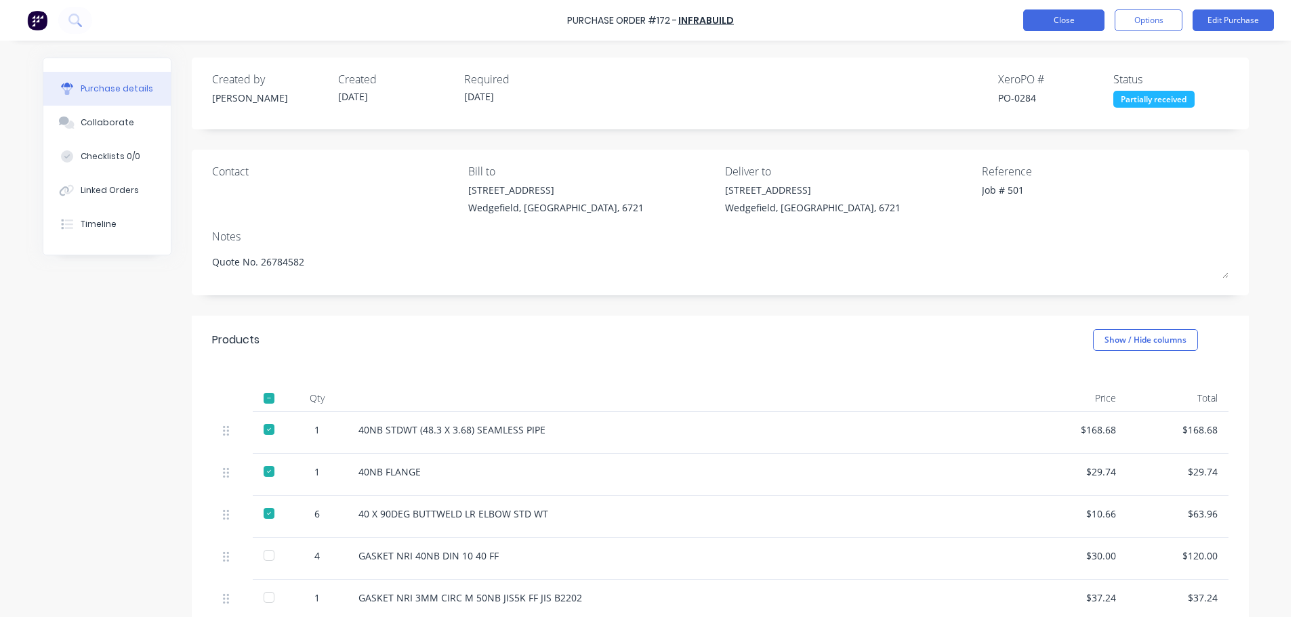
click at [1050, 22] on button "Close" at bounding box center [1063, 20] width 81 height 22
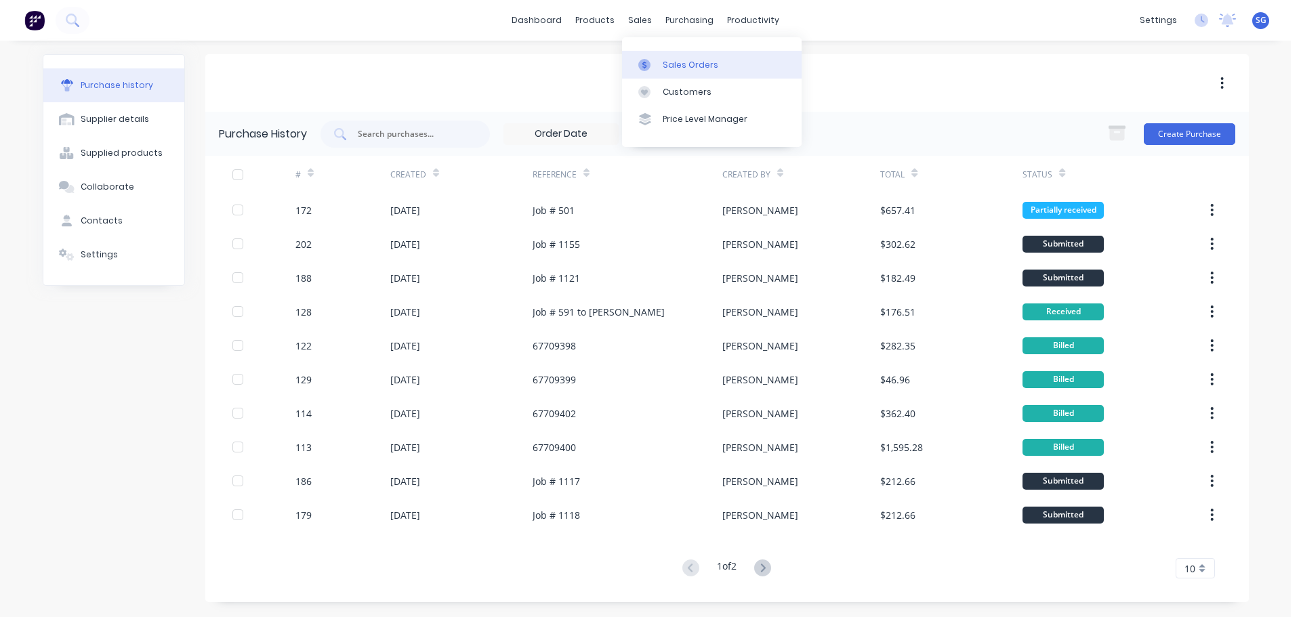
click at [679, 62] on div "Sales Orders" at bounding box center [691, 65] width 56 height 12
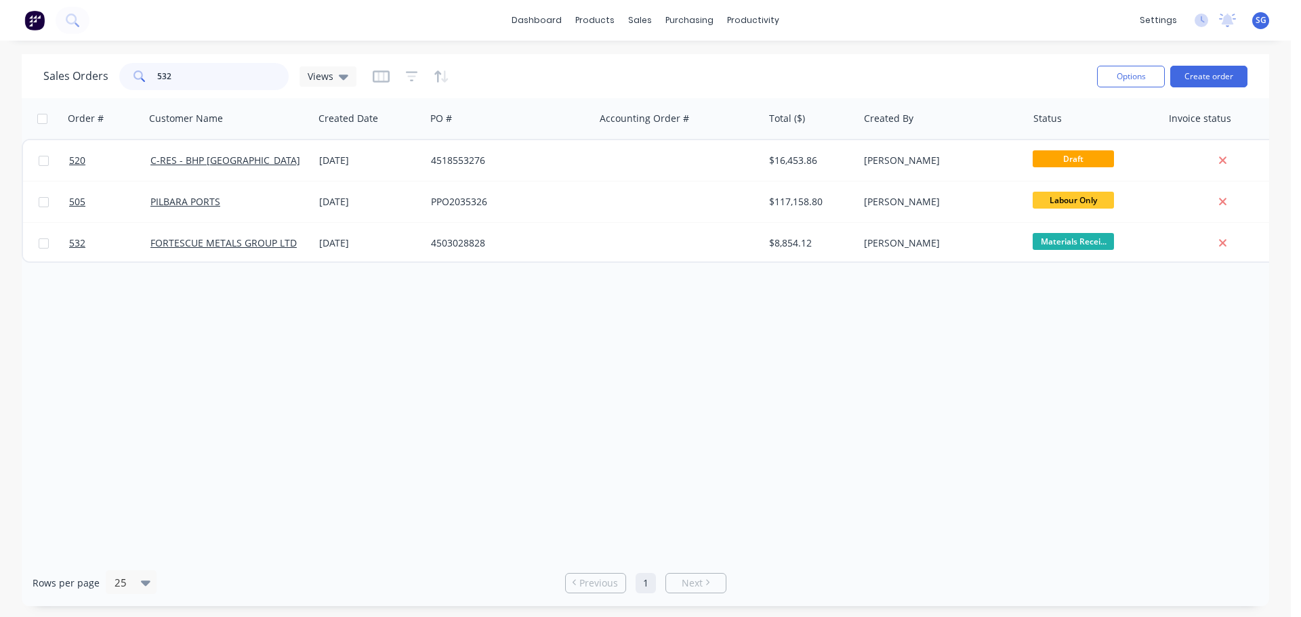
drag, startPoint x: 199, startPoint y: 81, endPoint x: 89, endPoint y: 79, distance: 109.8
click at [91, 80] on div "Sales Orders 532 Views" at bounding box center [199, 76] width 313 height 27
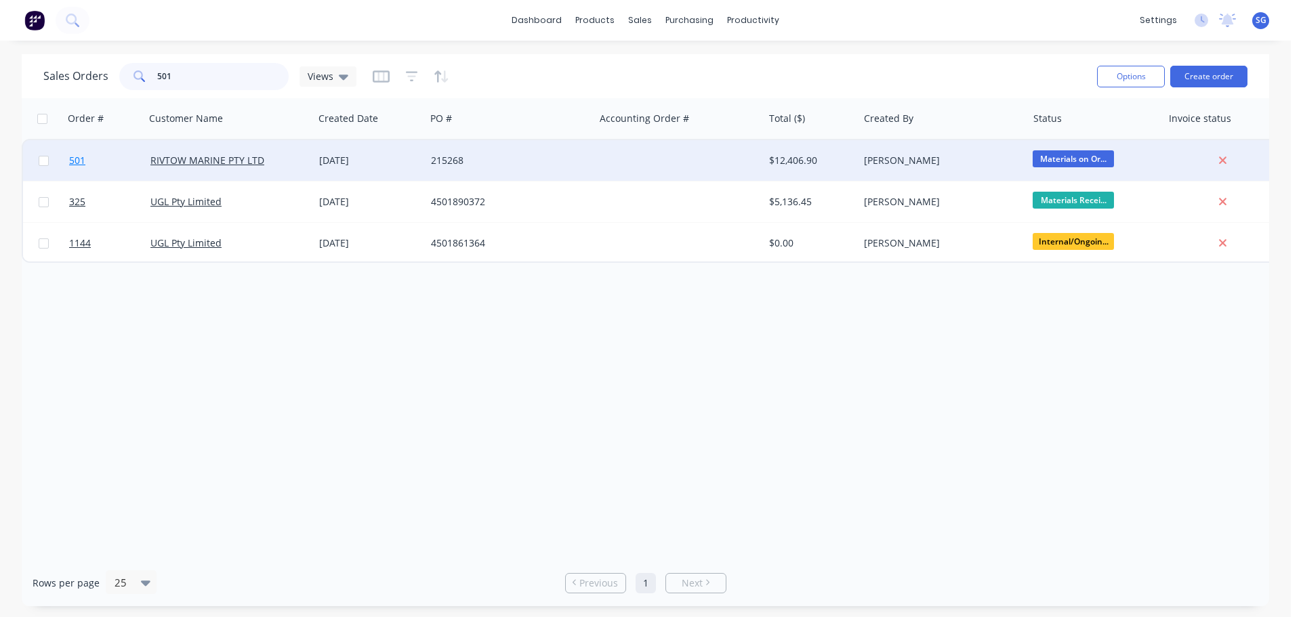
type input "501"
click at [79, 158] on span "501" at bounding box center [77, 161] width 16 height 14
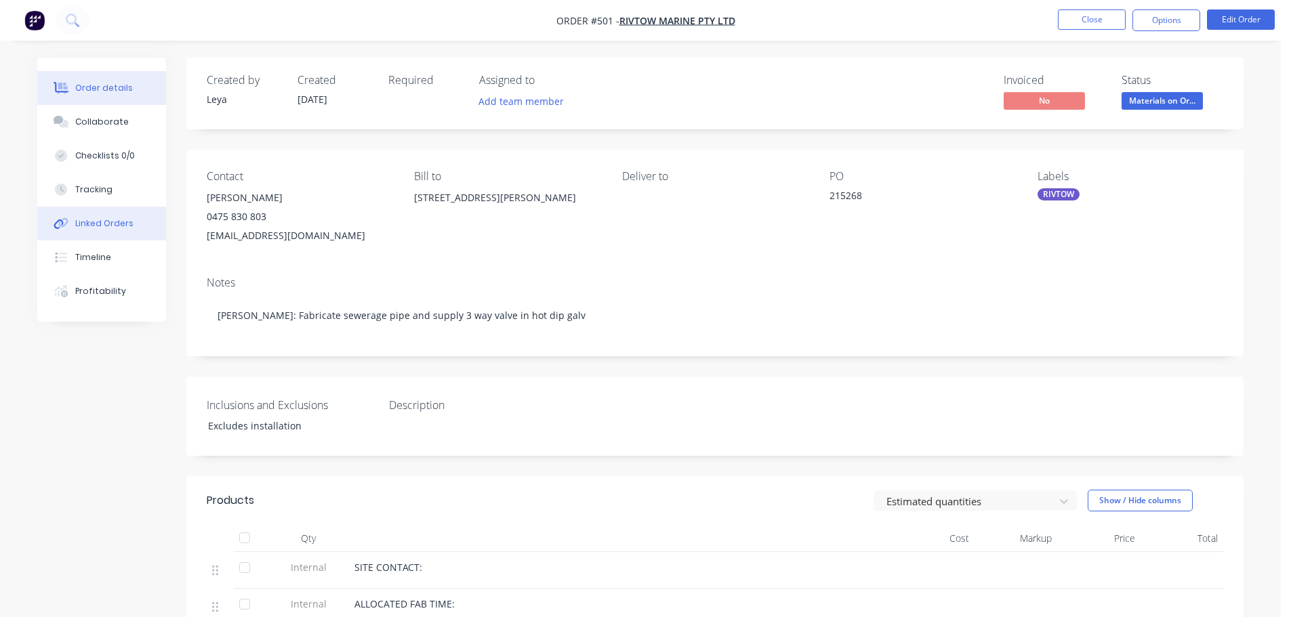
click at [86, 221] on div "Linked Orders" at bounding box center [104, 224] width 58 height 12
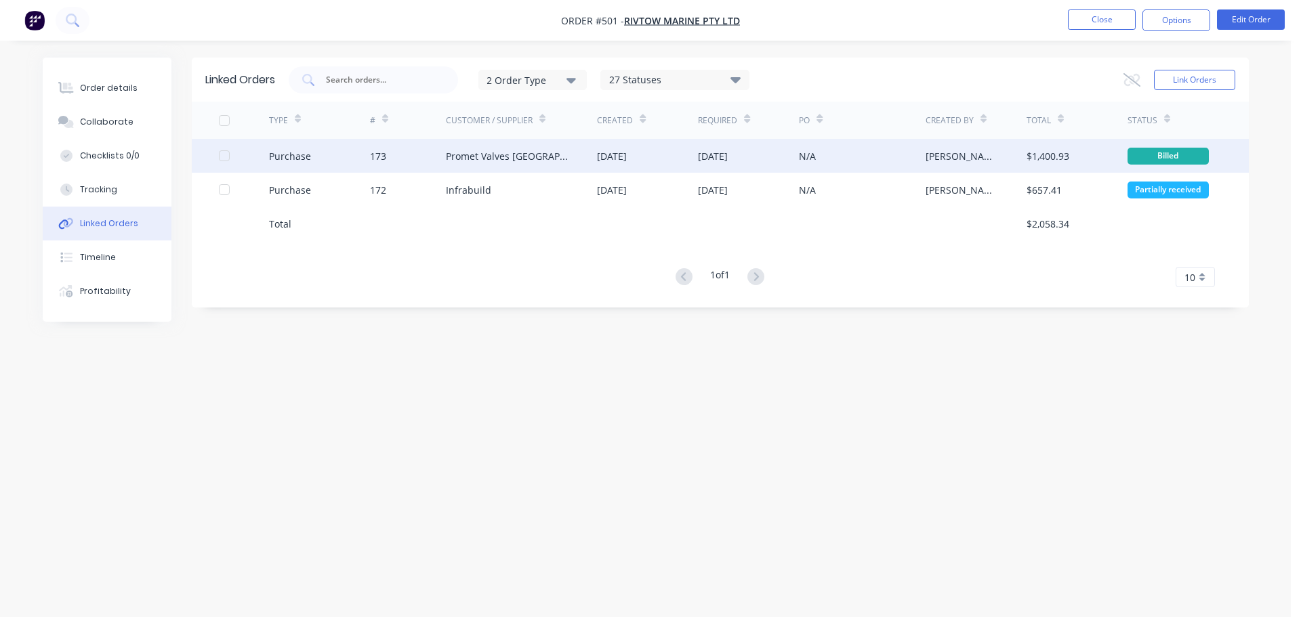
click at [493, 160] on div "Promet Valves [GEOGRAPHIC_DATA]" at bounding box center [508, 156] width 125 height 14
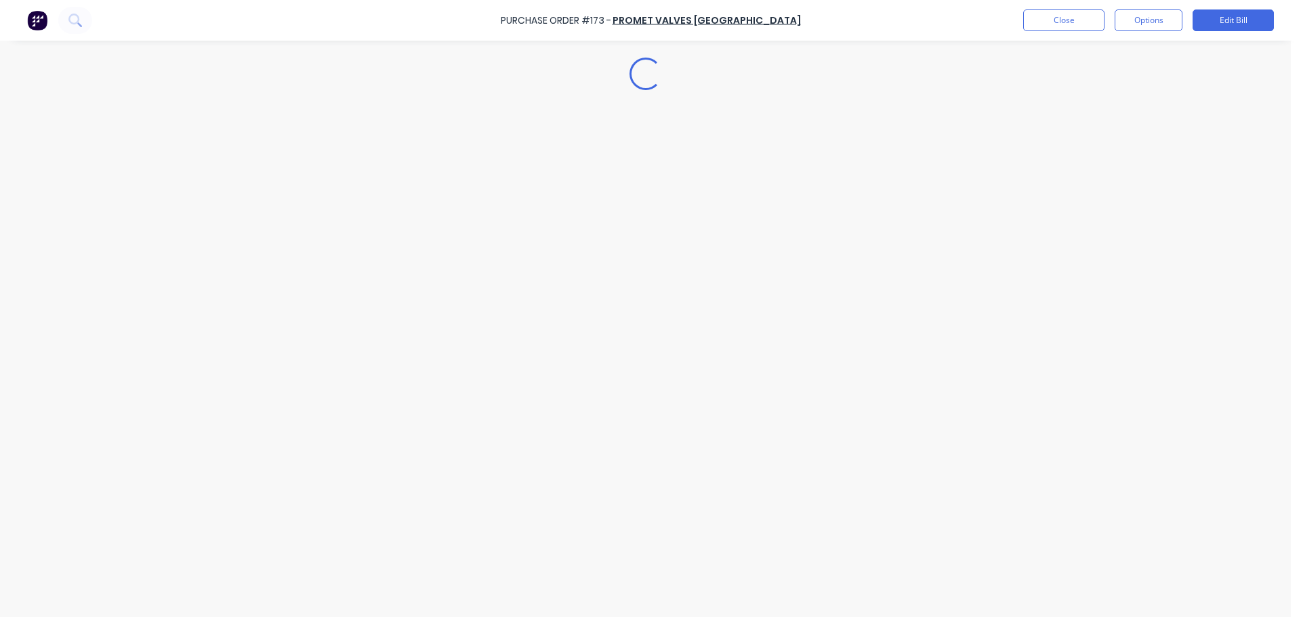
type textarea "x"
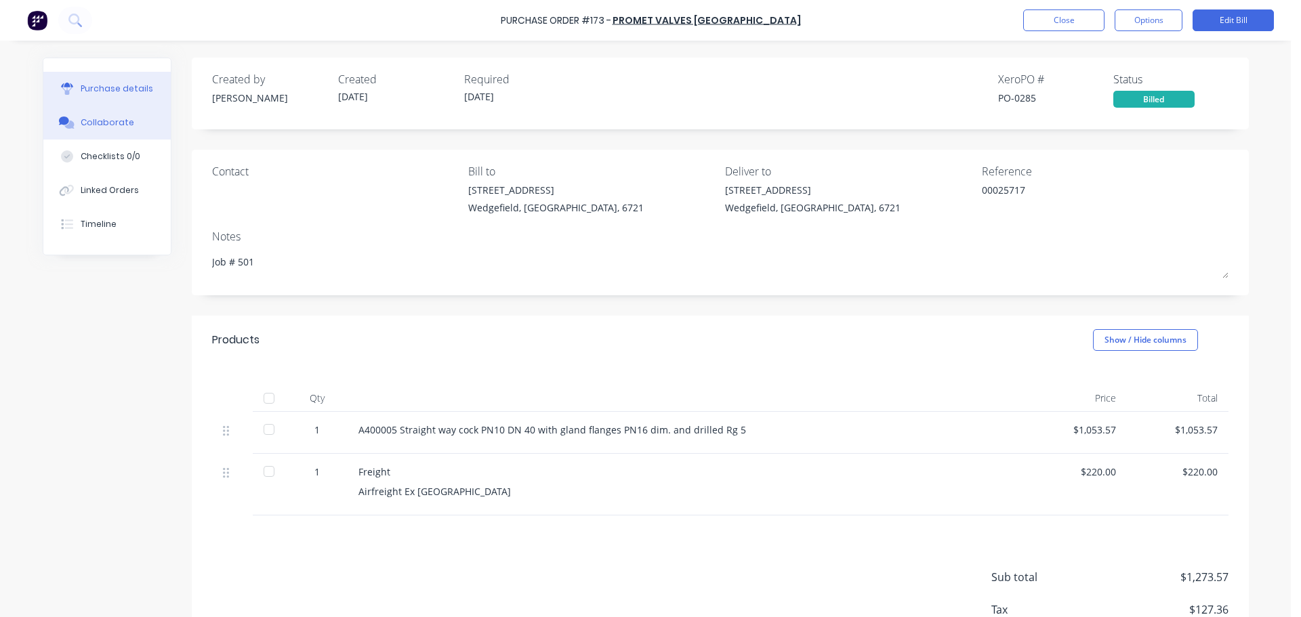
click at [91, 119] on div "Collaborate" at bounding box center [108, 123] width 54 height 12
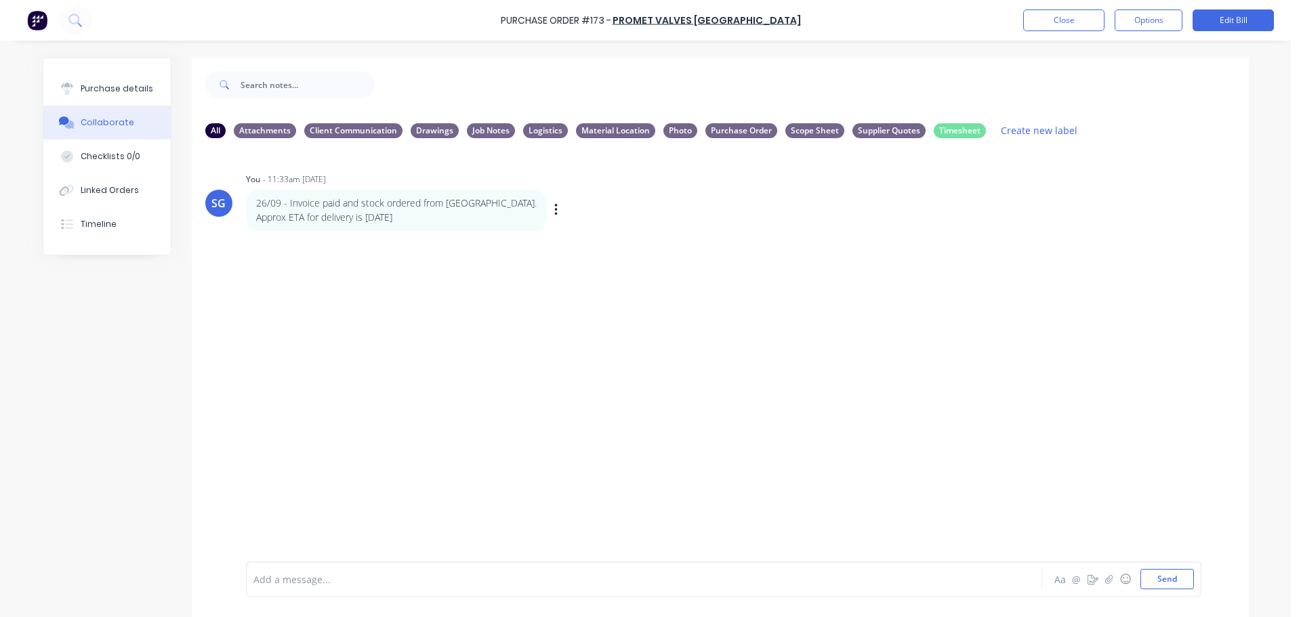
drag, startPoint x: 405, startPoint y: 220, endPoint x: 244, endPoint y: 209, distance: 160.9
click at [246, 209] on div "26/09 - Invoice paid and stock ordered from [GEOGRAPHIC_DATA]. Approx ETA for d…" at bounding box center [396, 210] width 301 height 41
copy div "26/09 - Invoice paid and stock ordered from [GEOGRAPHIC_DATA]. Approx ETA for d…"
click at [100, 198] on button "Linked Orders" at bounding box center [106, 190] width 127 height 34
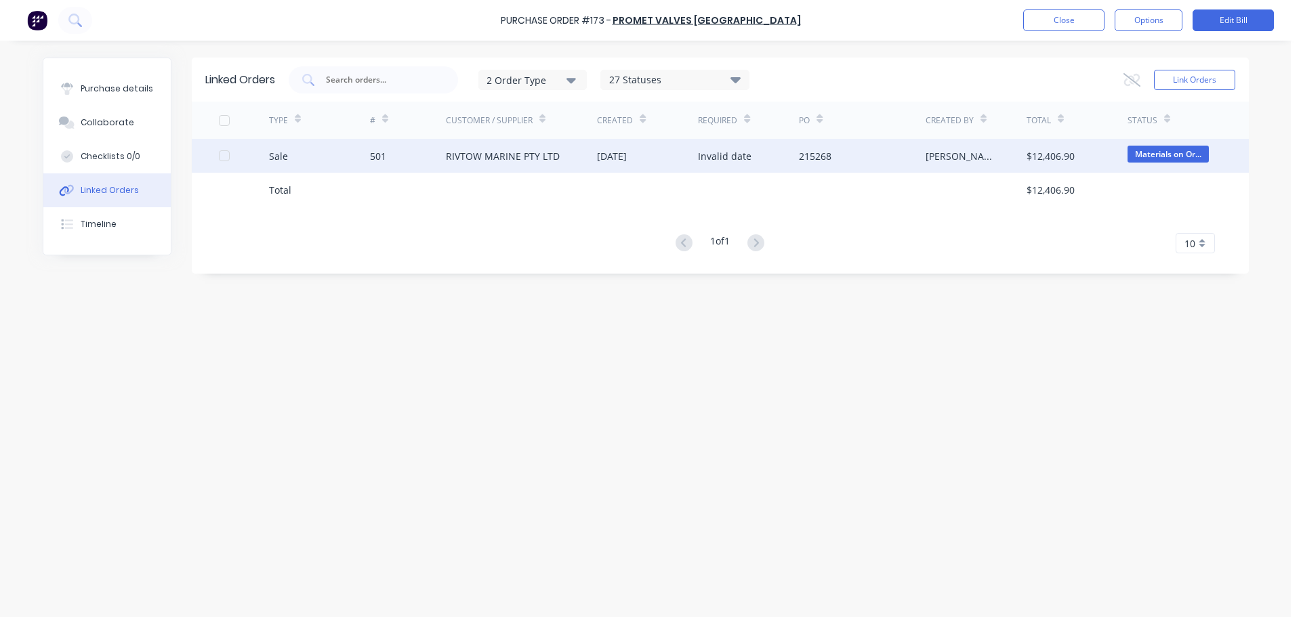
click at [380, 158] on div "501" at bounding box center [378, 156] width 16 height 14
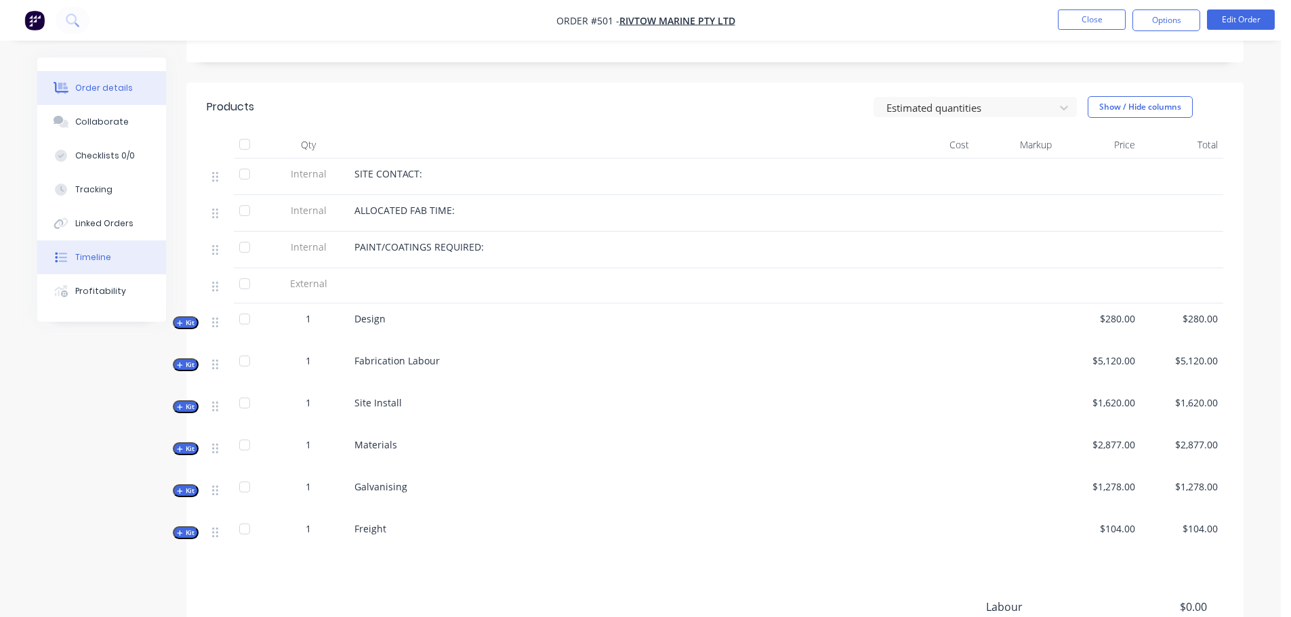
scroll to position [370, 0]
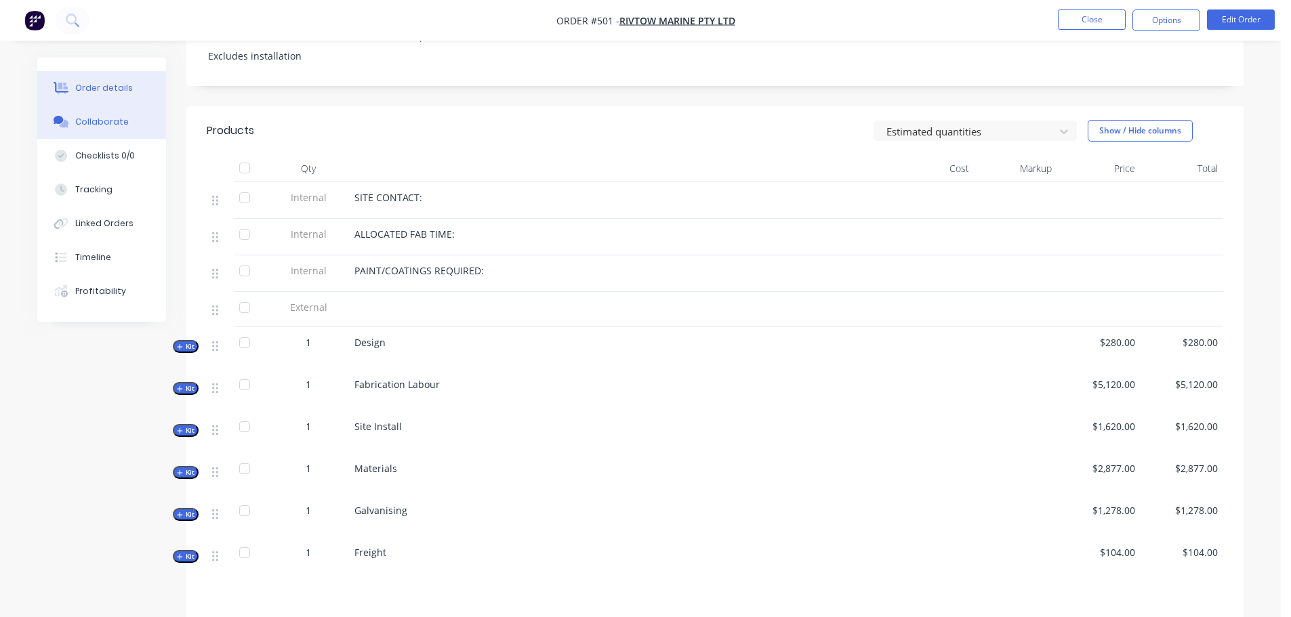
click at [89, 123] on div "Collaborate" at bounding box center [102, 122] width 54 height 12
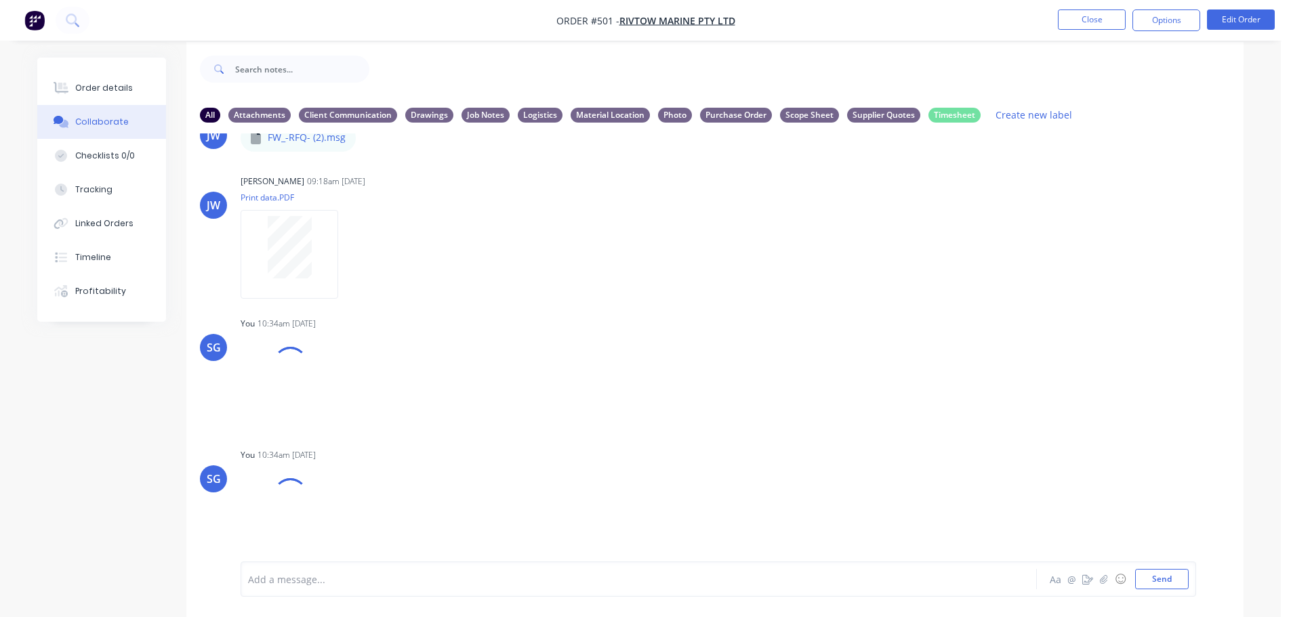
scroll to position [20, 0]
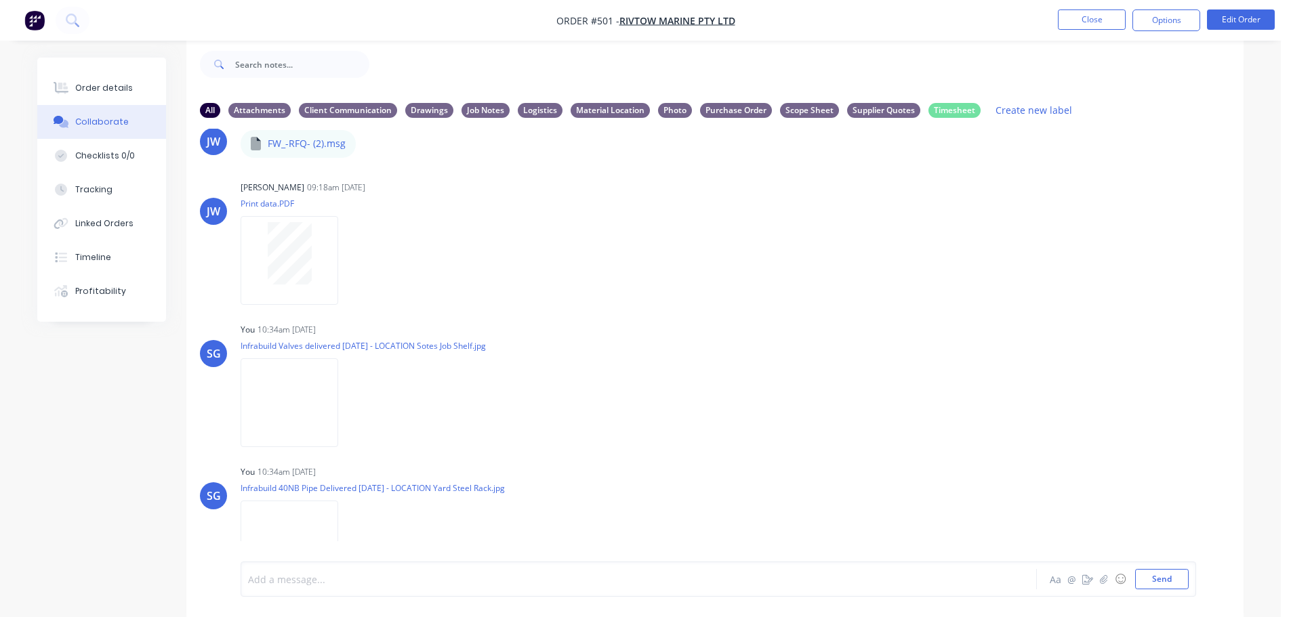
click at [317, 579] on div at bounding box center [601, 580] width 705 height 14
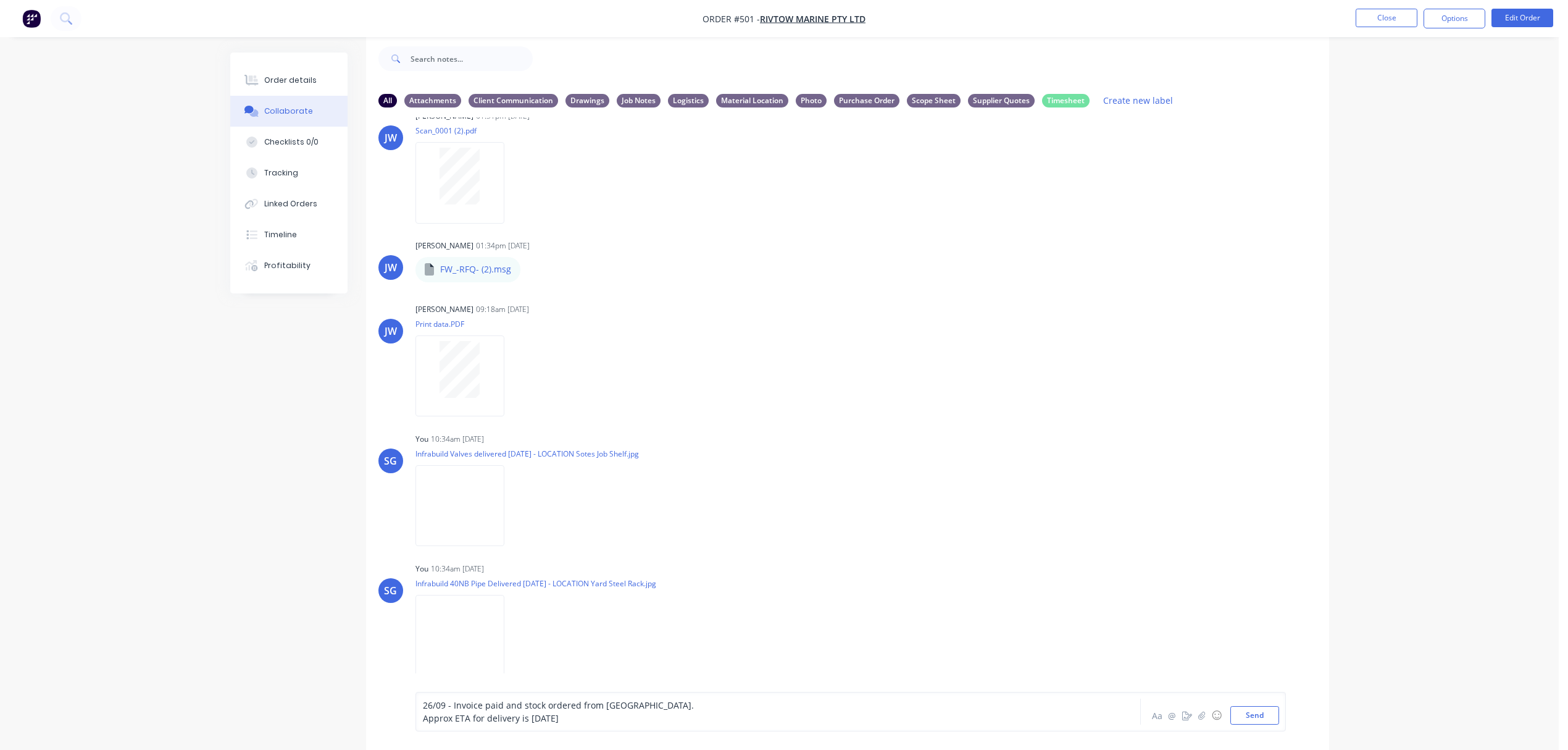
click at [458, 562] on span "26/09 - Invoice paid and stock ordered from [GEOGRAPHIC_DATA]." at bounding box center [558, 704] width 271 height 12
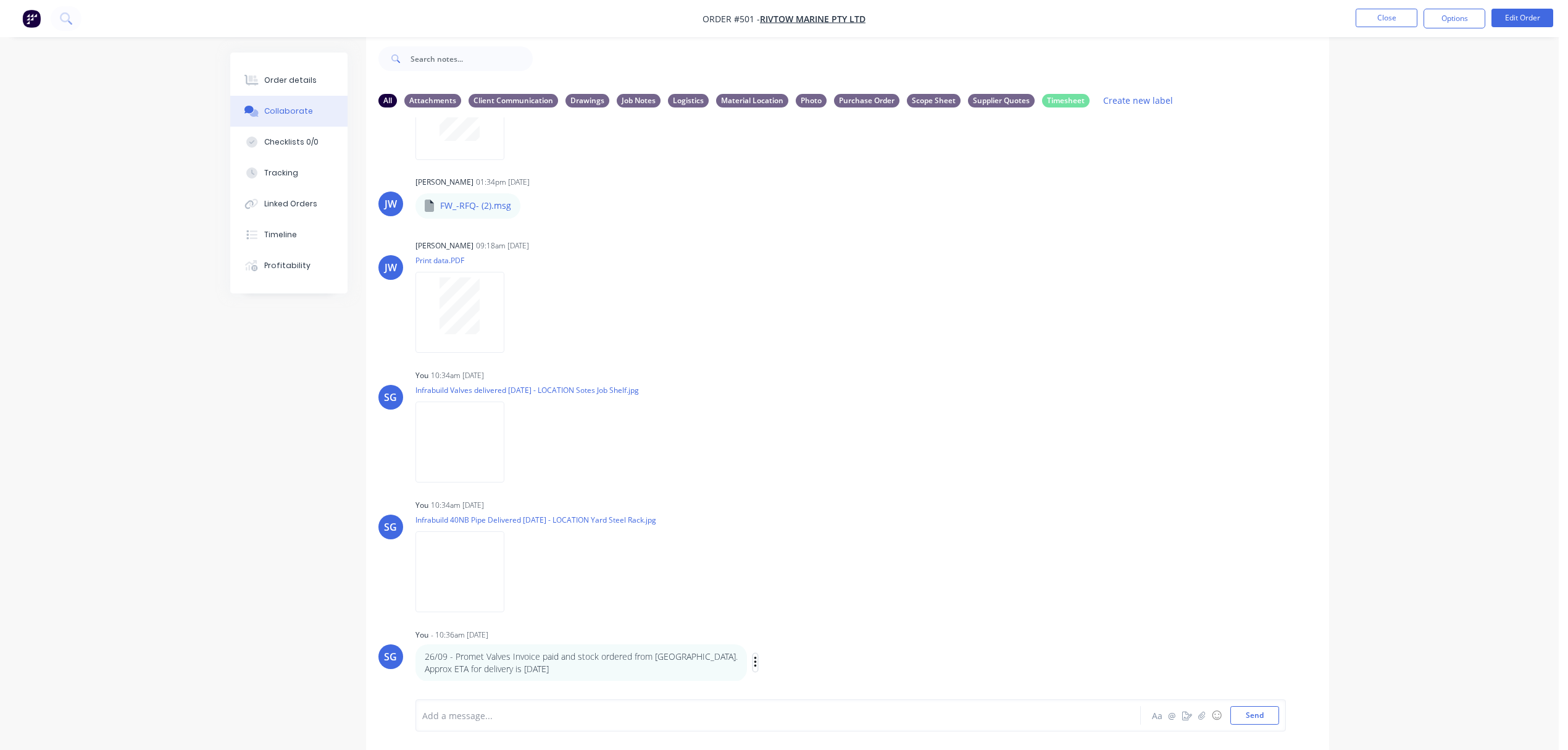
click at [753, 562] on icon "button" at bounding box center [755, 663] width 4 height 15
click at [762, 562] on button "Labels" at bounding box center [800, 626] width 77 height 20
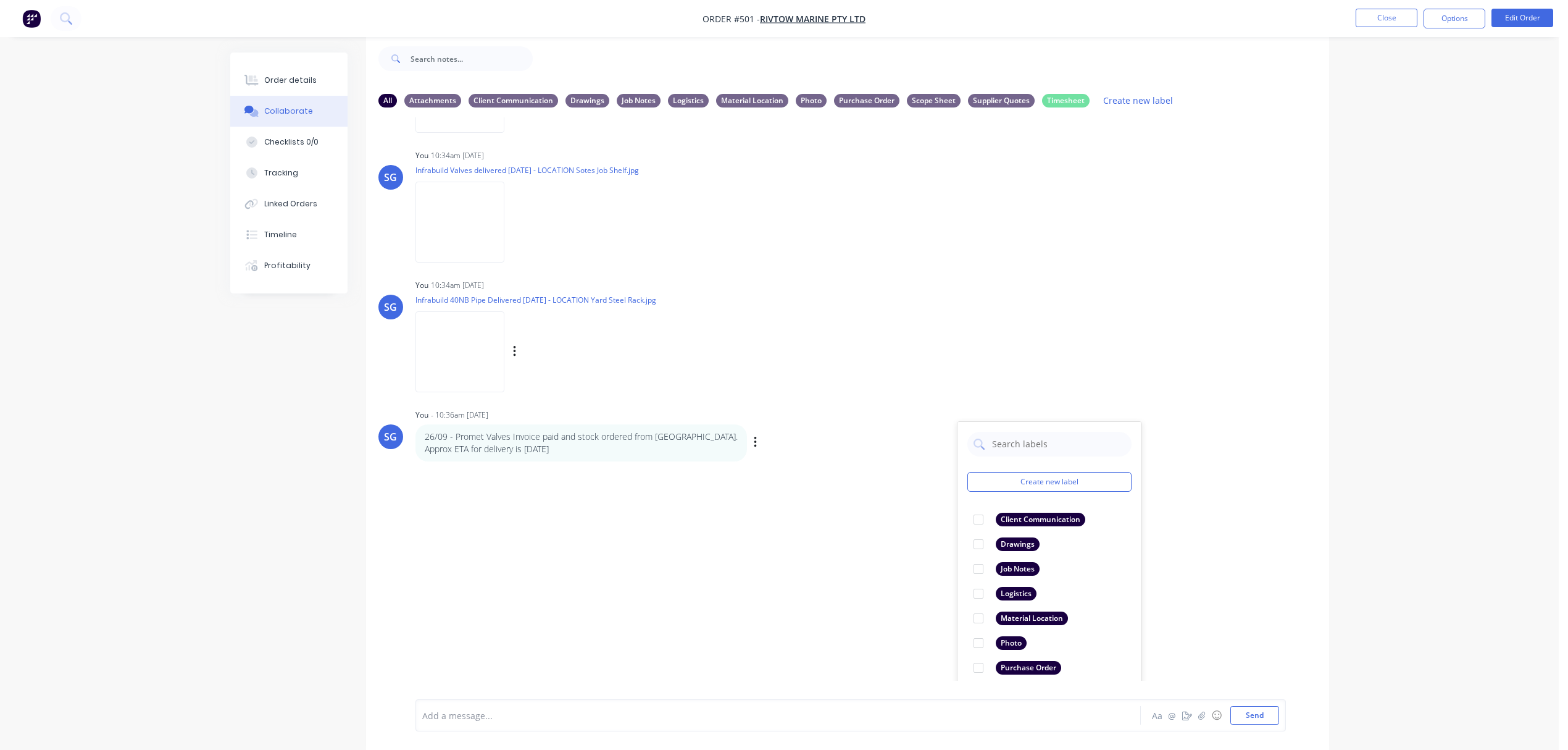
scroll to position [712, 0]
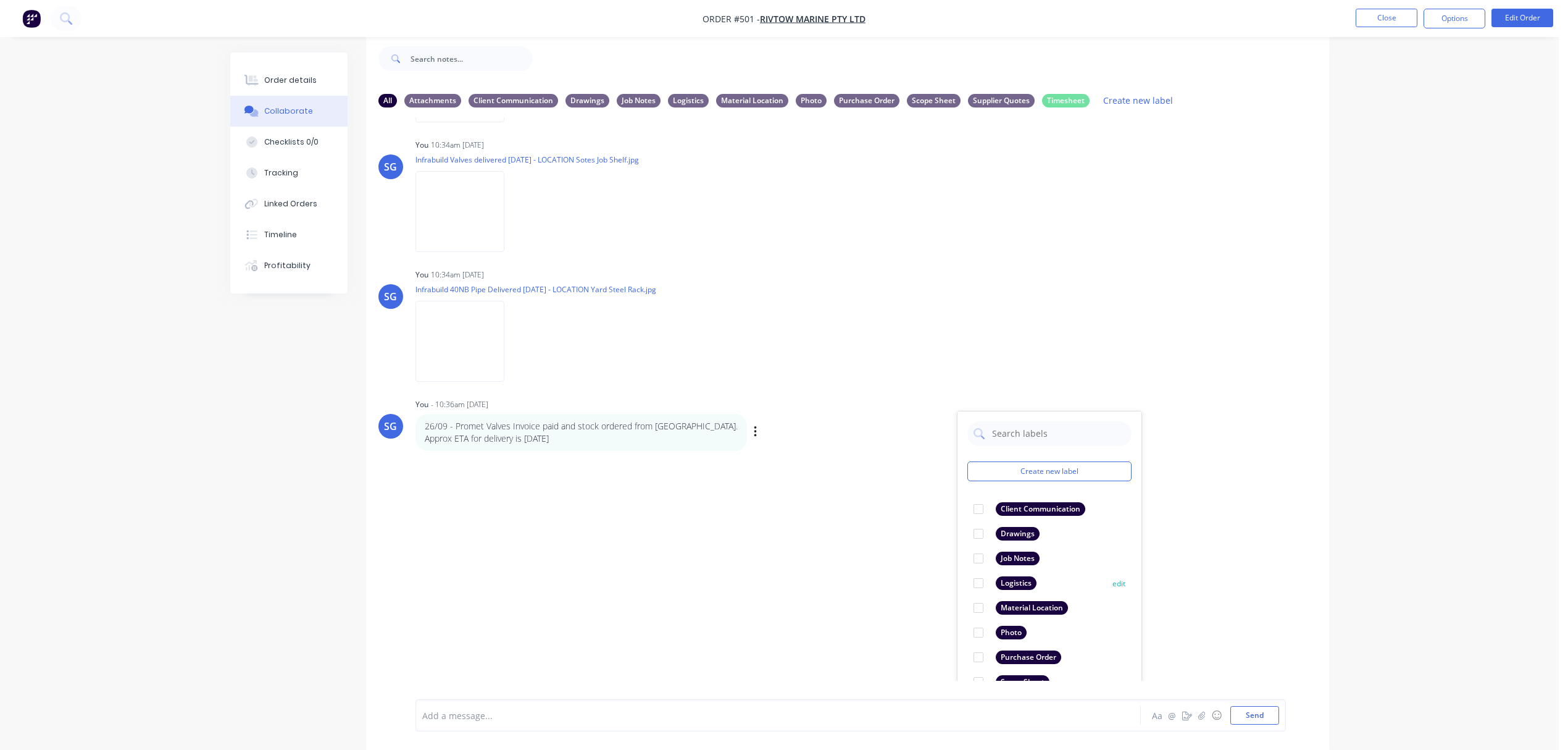
click at [981, 562] on div at bounding box center [979, 582] width 25 height 25
click at [815, 562] on div at bounding box center [743, 715] width 642 height 13
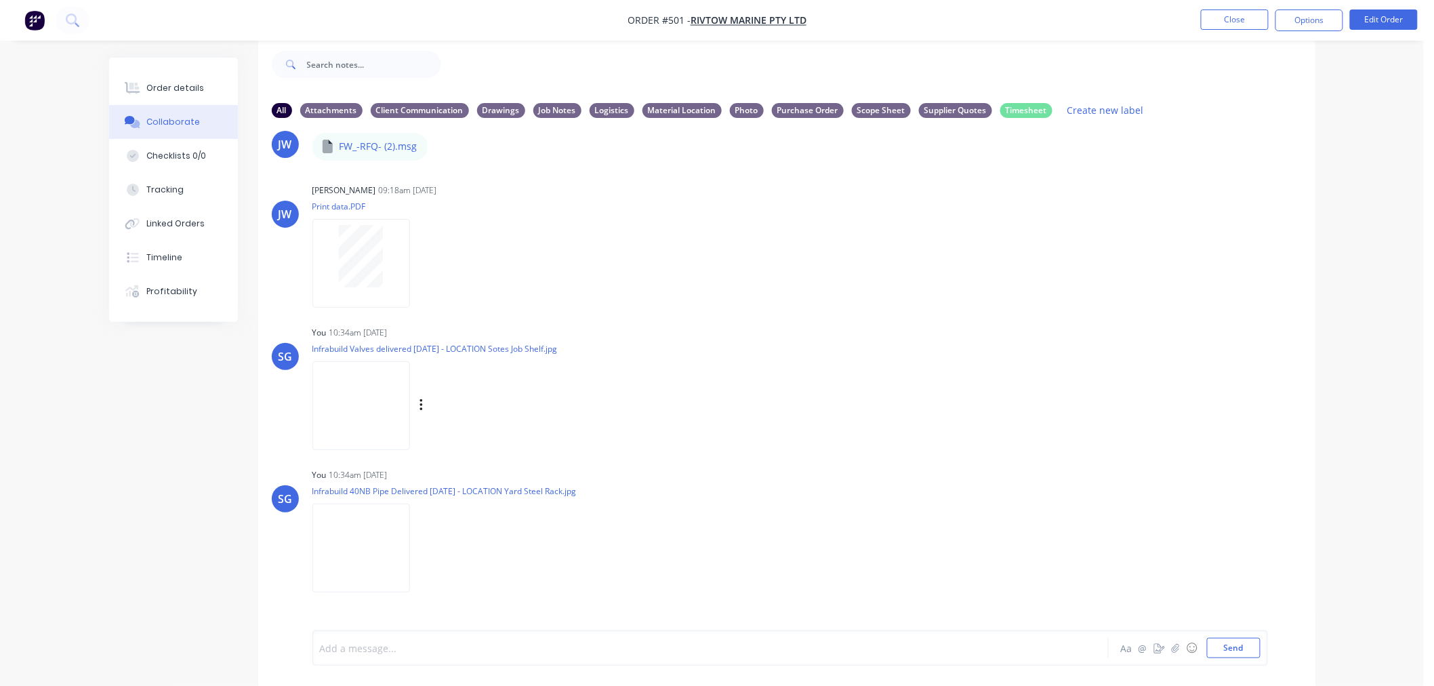
scroll to position [665, 0]
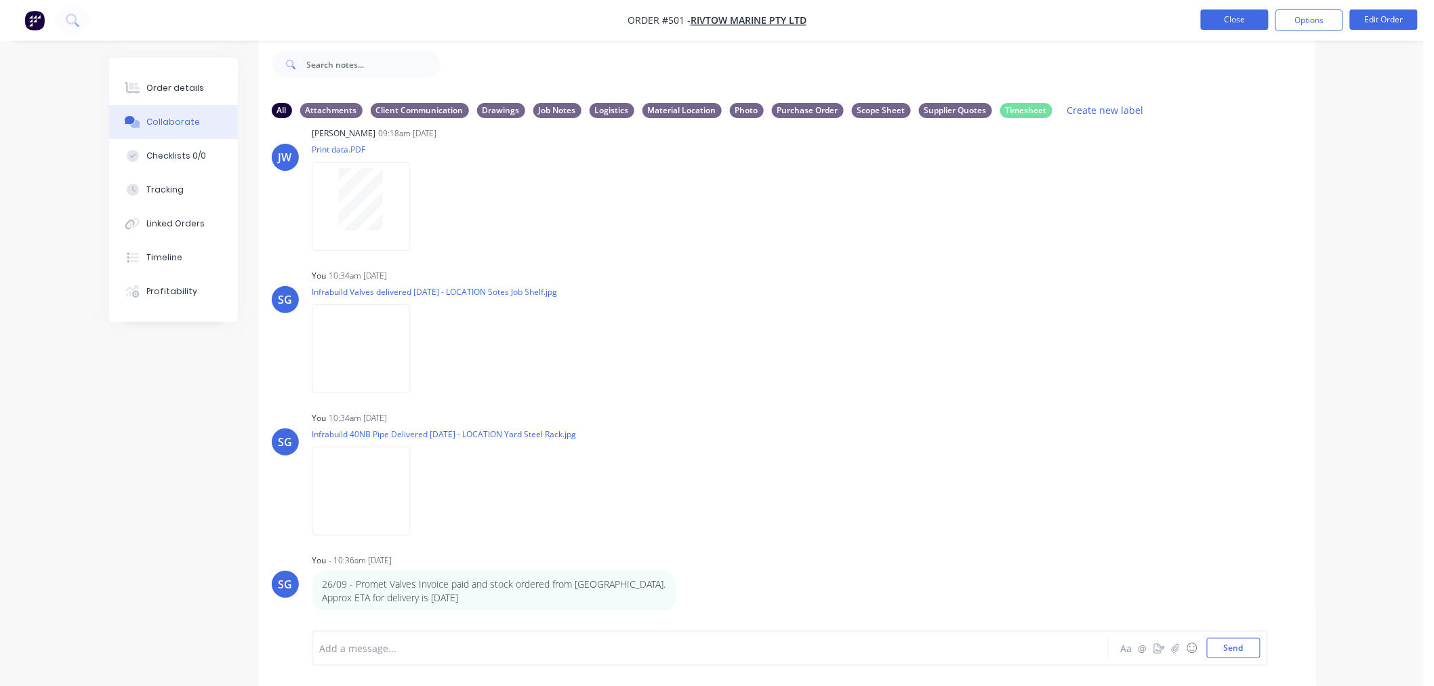
click at [1225, 24] on button "Close" at bounding box center [1235, 19] width 68 height 20
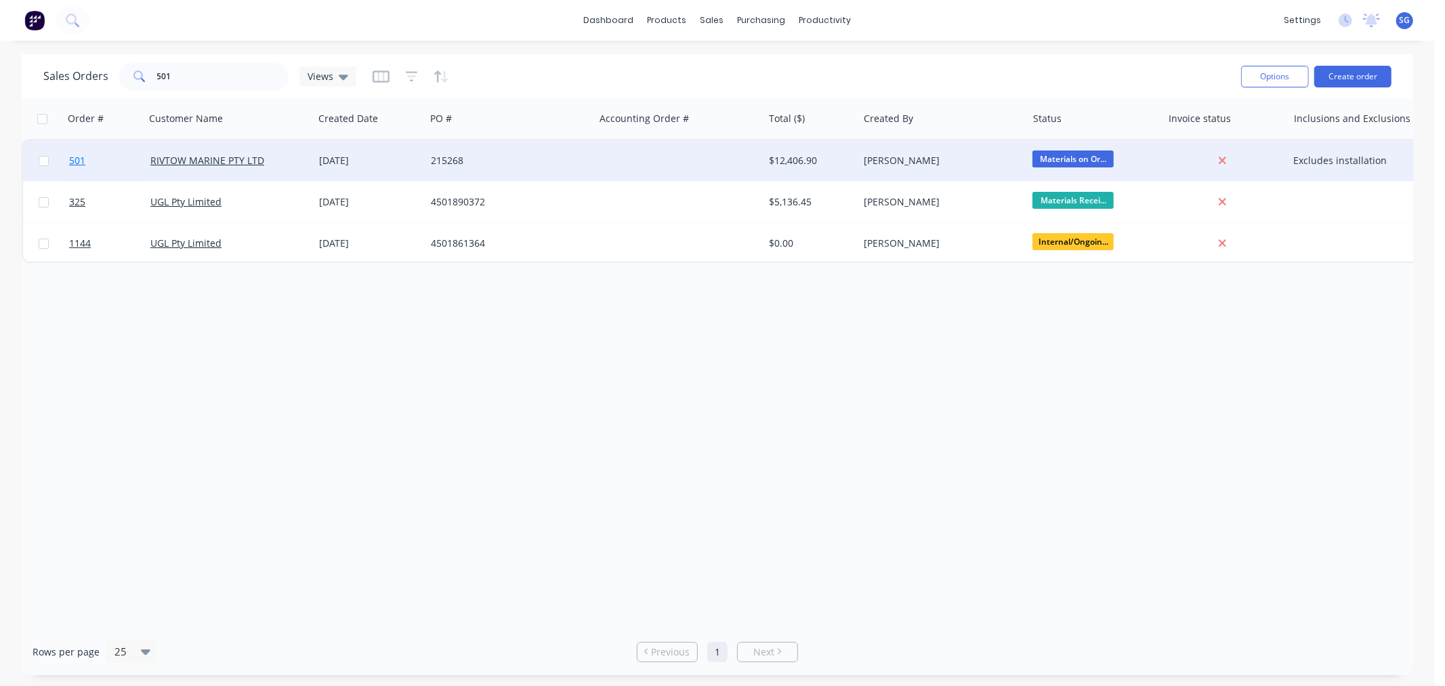
click at [72, 164] on span "501" at bounding box center [77, 161] width 16 height 14
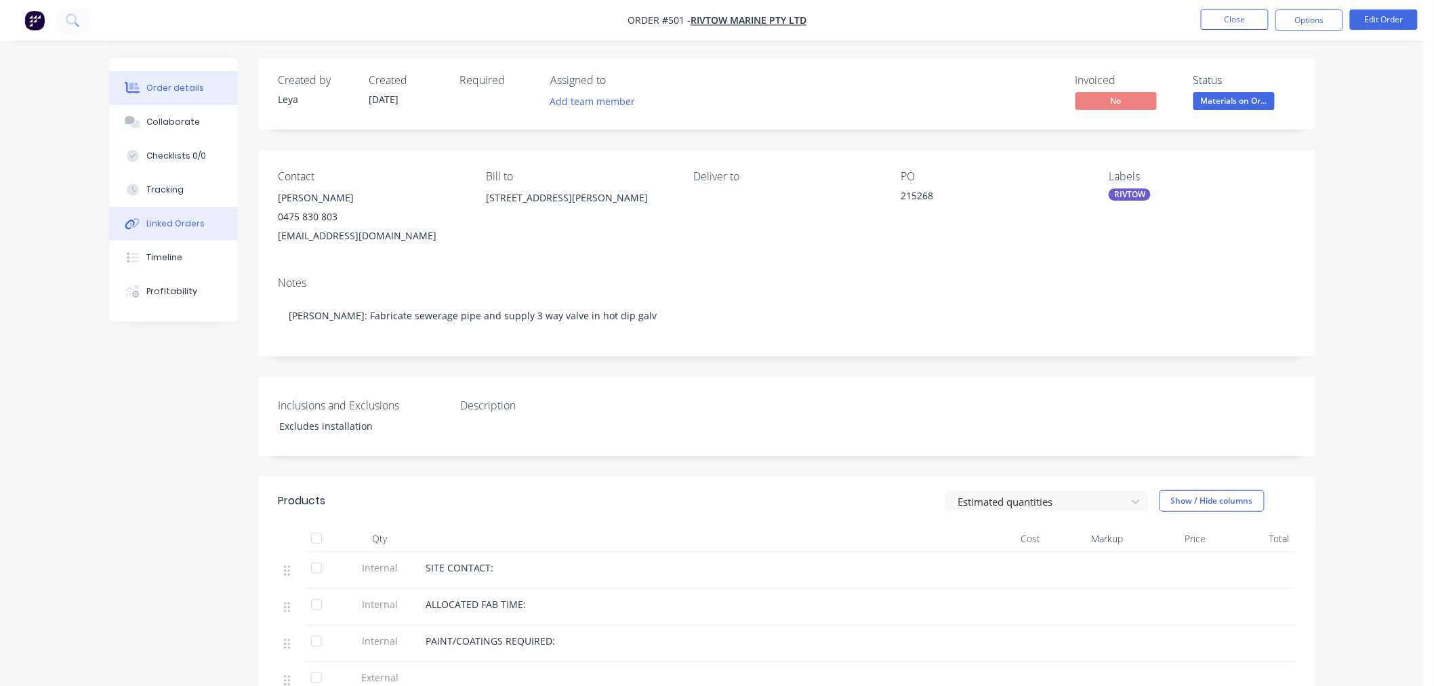
click at [168, 224] on div "Linked Orders" at bounding box center [175, 224] width 58 height 12
